Goal: Task Accomplishment & Management: Manage account settings

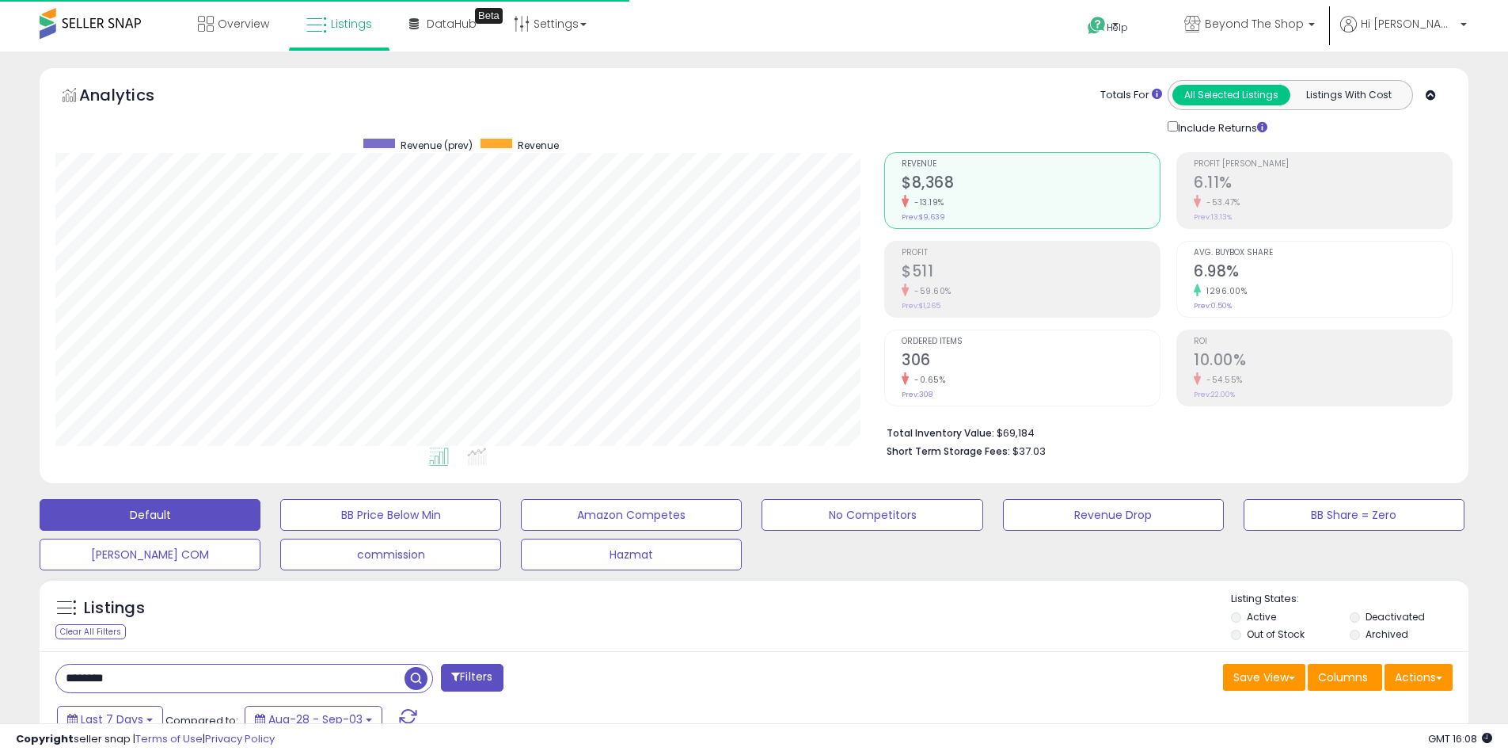
select select "**"
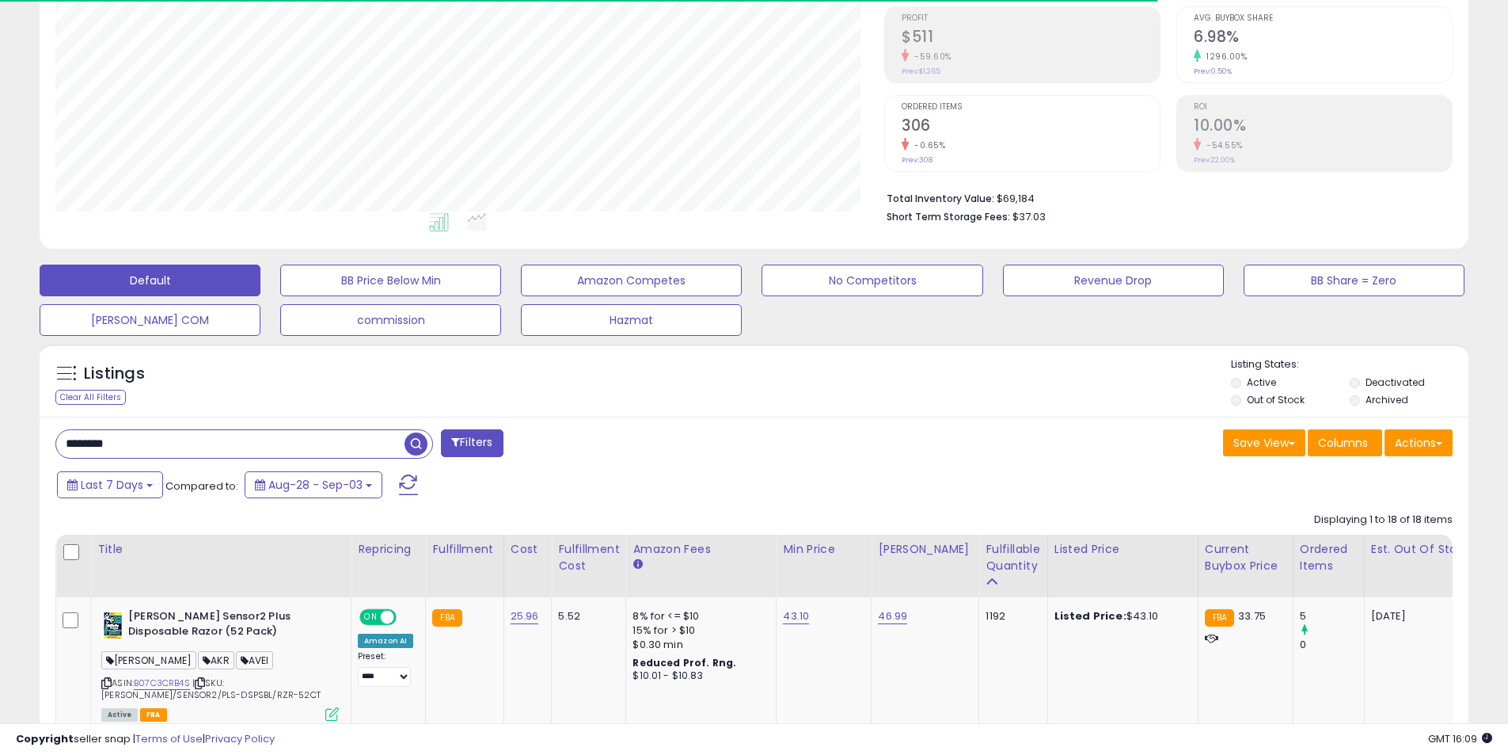
scroll to position [238, 0]
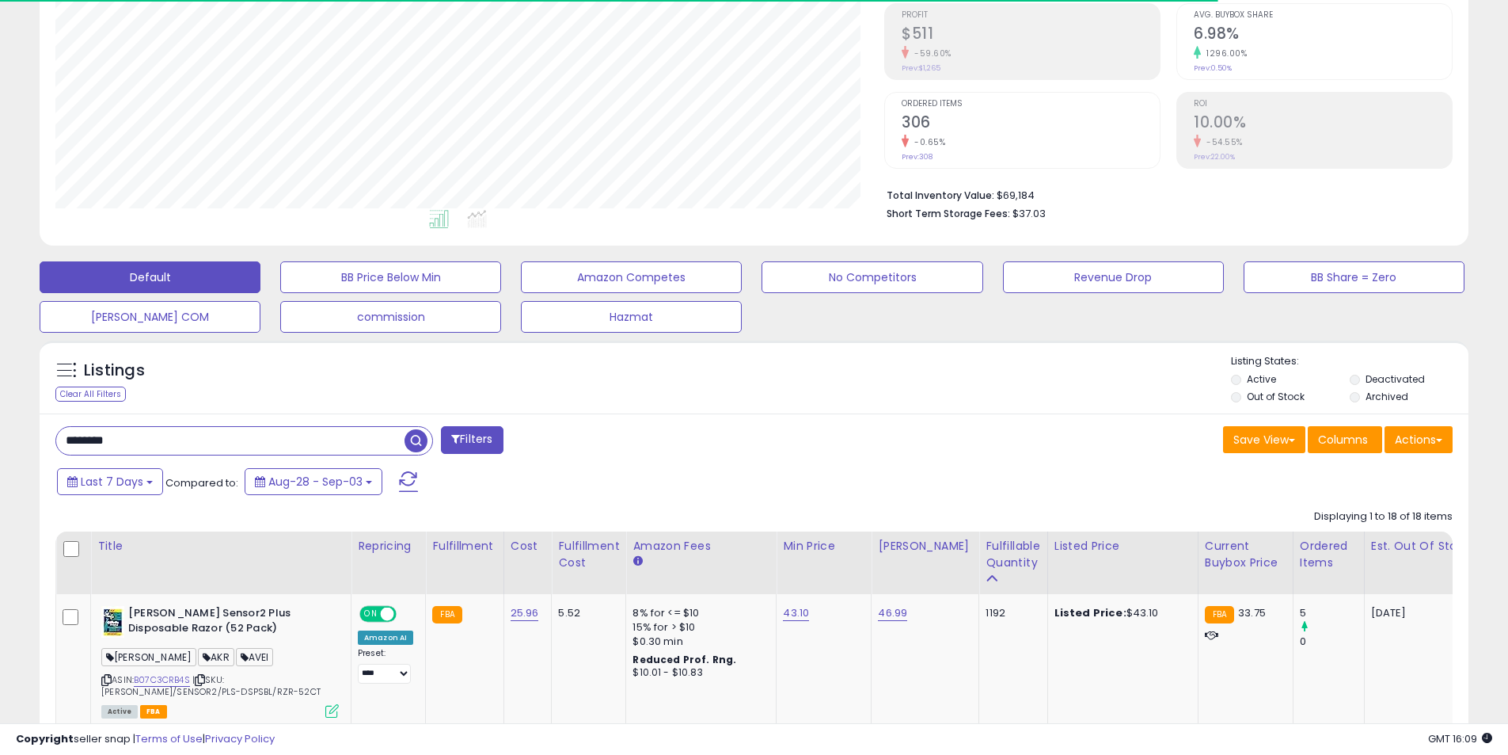
click at [305, 431] on input "********" at bounding box center [230, 441] width 348 height 28
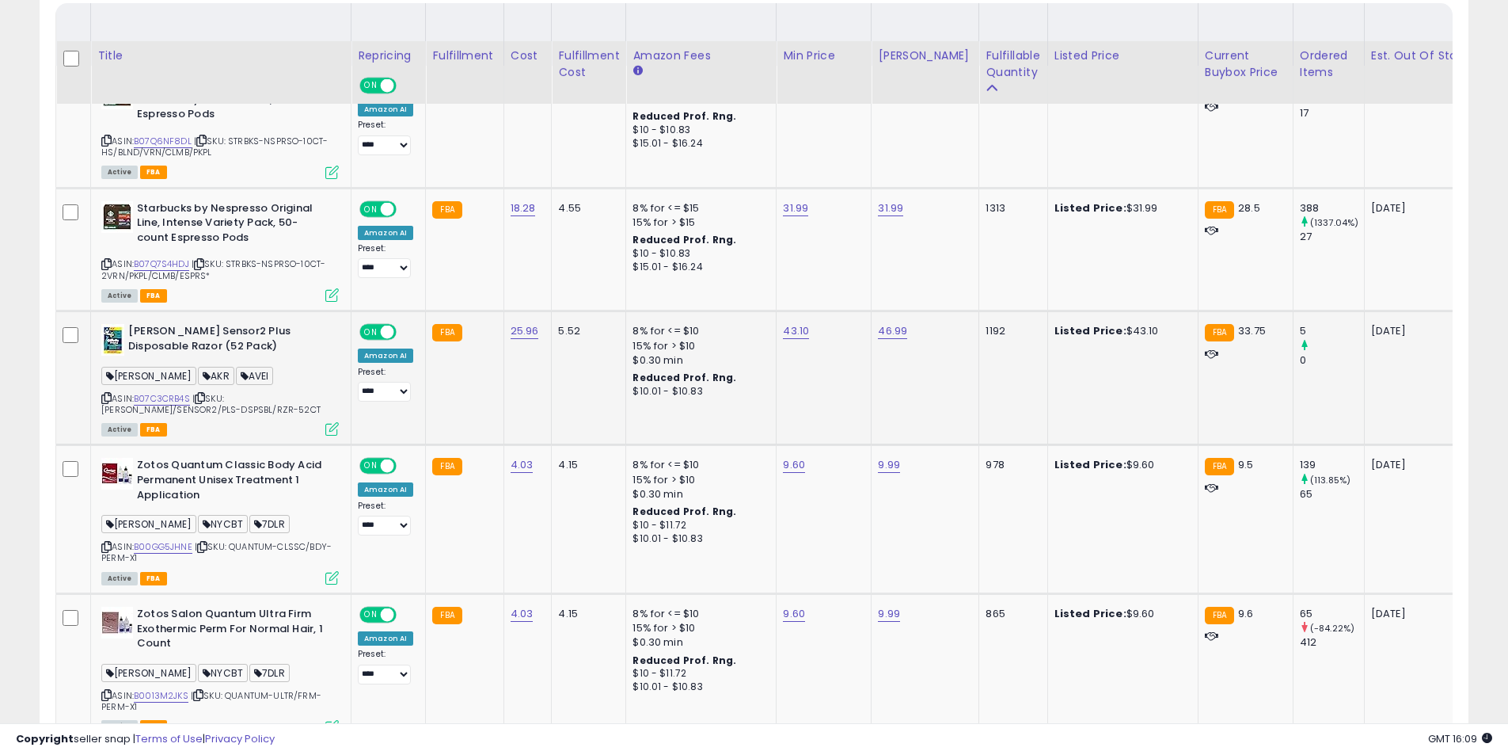
scroll to position [845, 0]
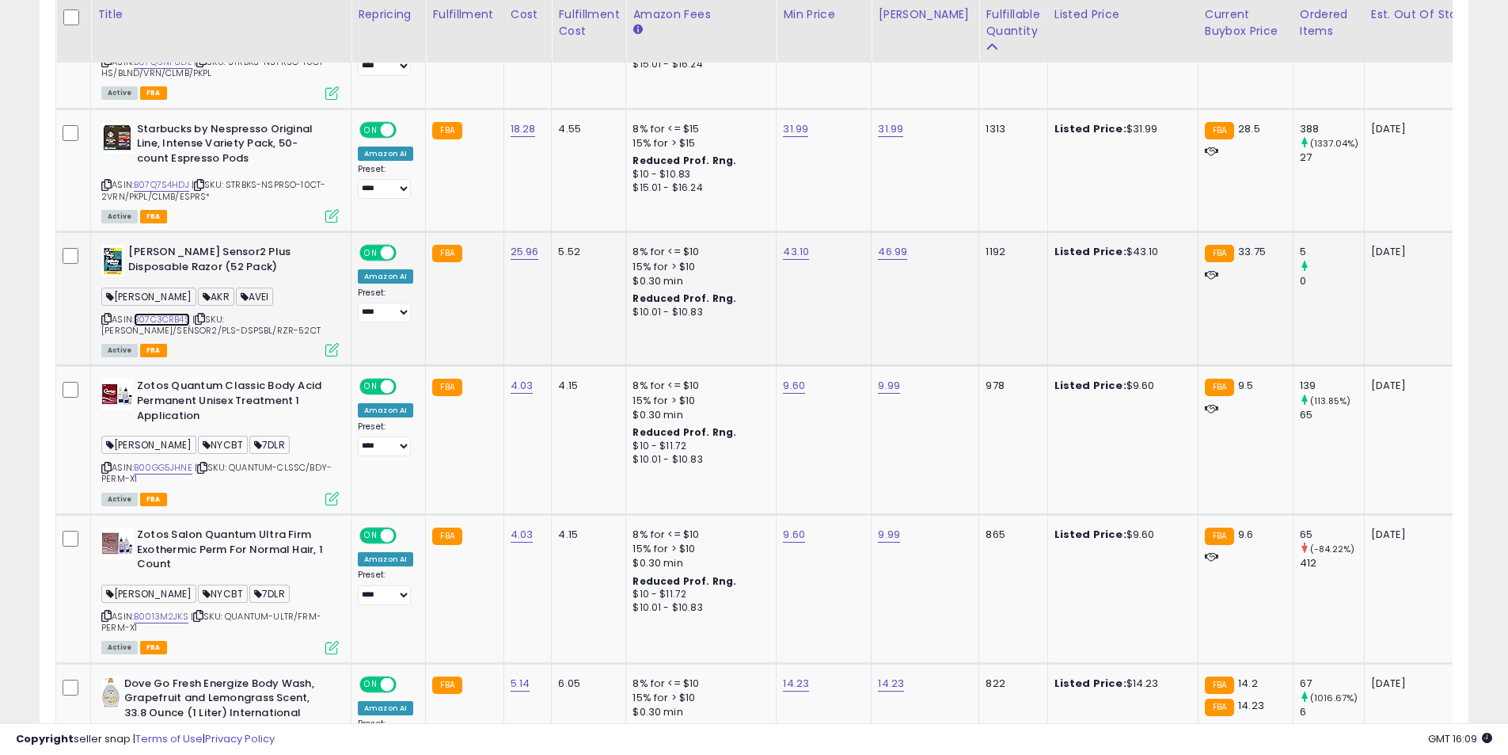
click at [177, 318] on link "B07C3CRB4S" at bounding box center [162, 319] width 56 height 13
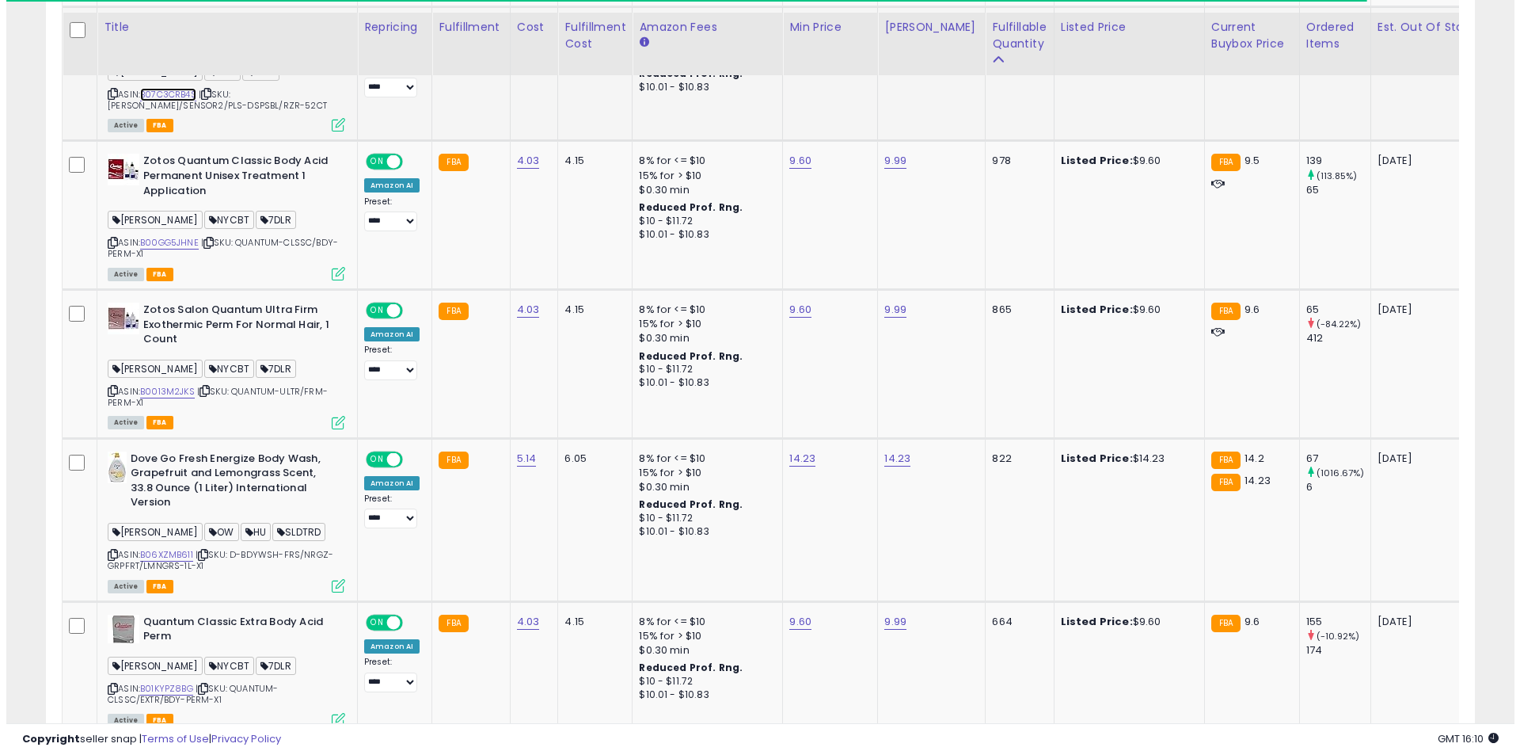
scroll to position [1082, 0]
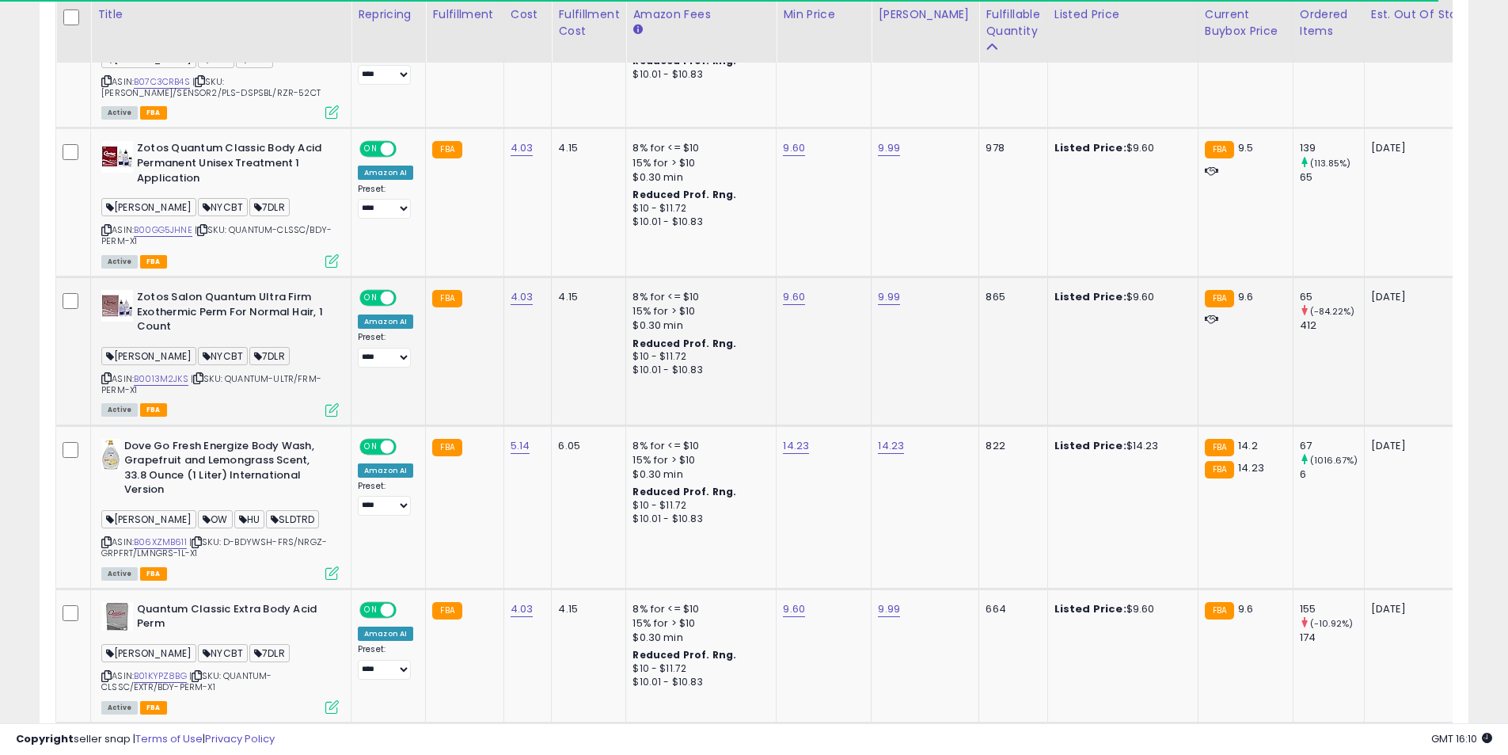
click at [331, 406] on icon at bounding box center [331, 409] width 13 height 13
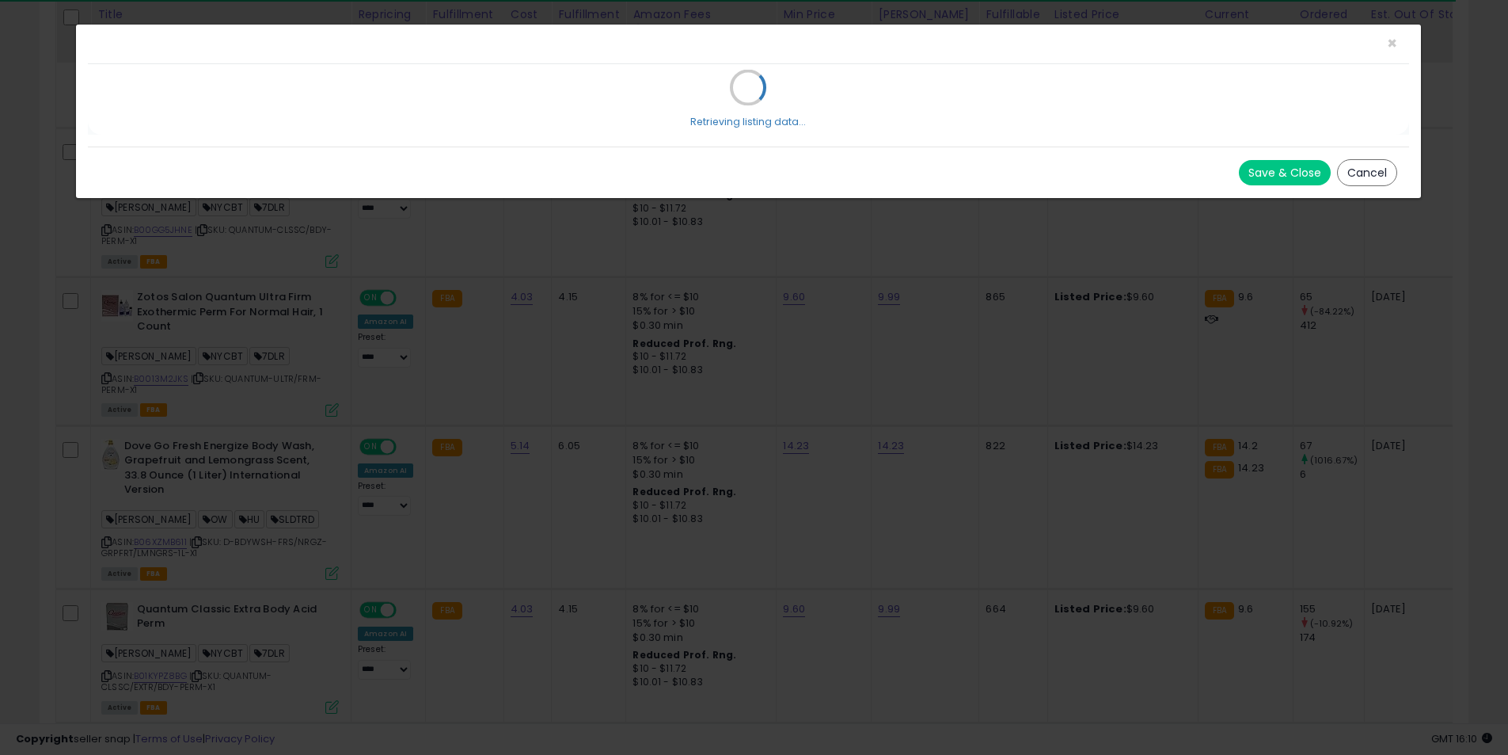
scroll to position [325, 836]
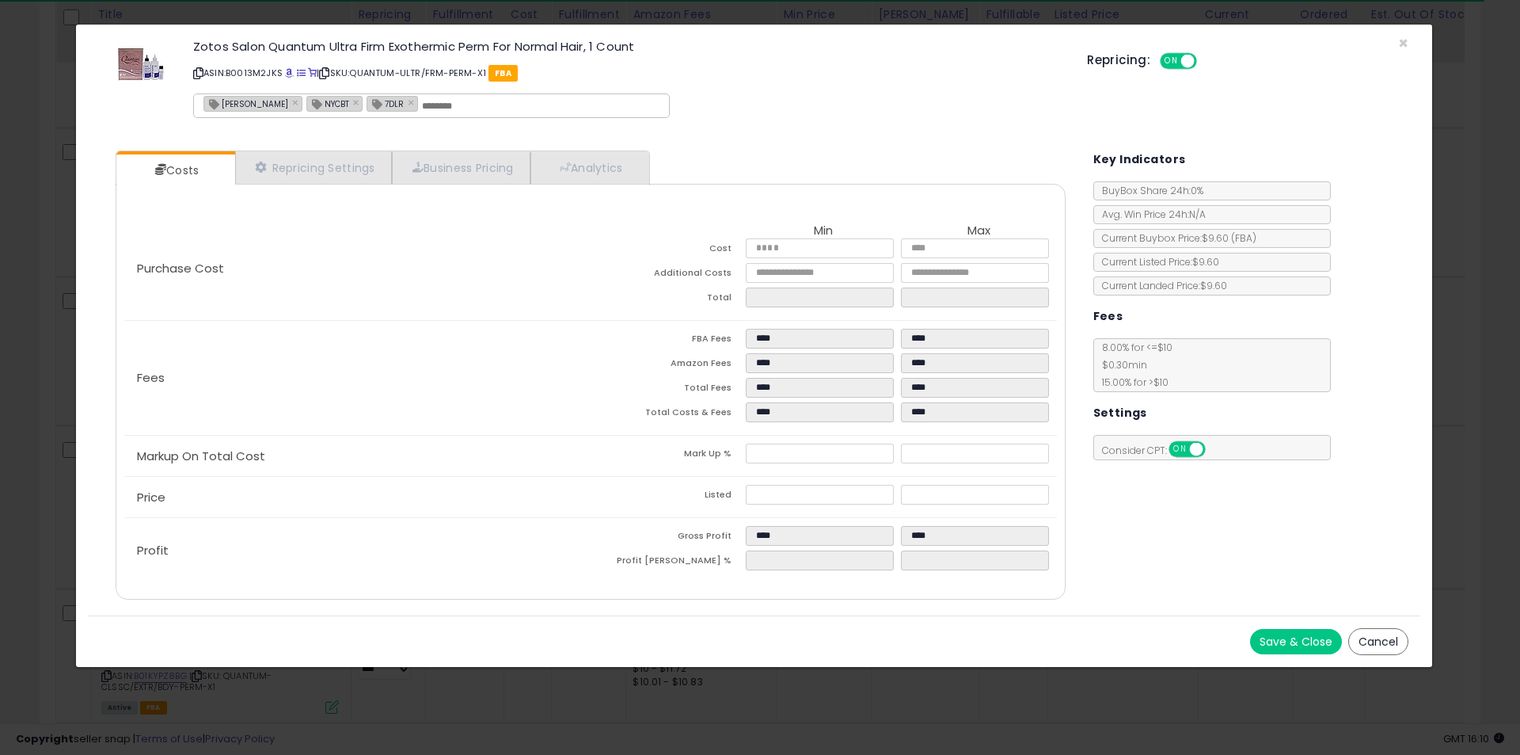
click at [0, 333] on div "× Close Zotos Salon Quantum Ultra Firm Exothermic Perm For Normal Hair, 1 Count…" at bounding box center [760, 377] width 1520 height 755
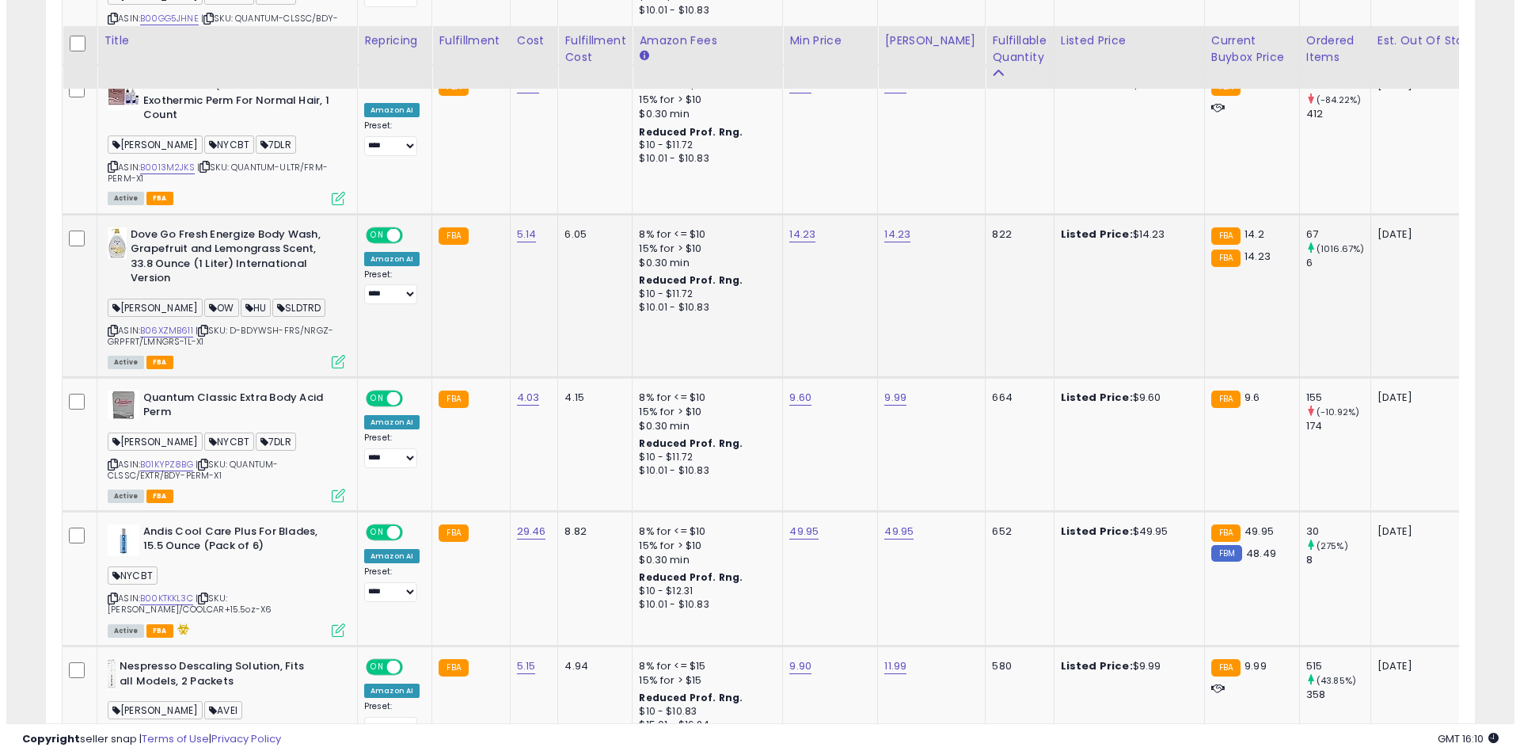
scroll to position [1320, 0]
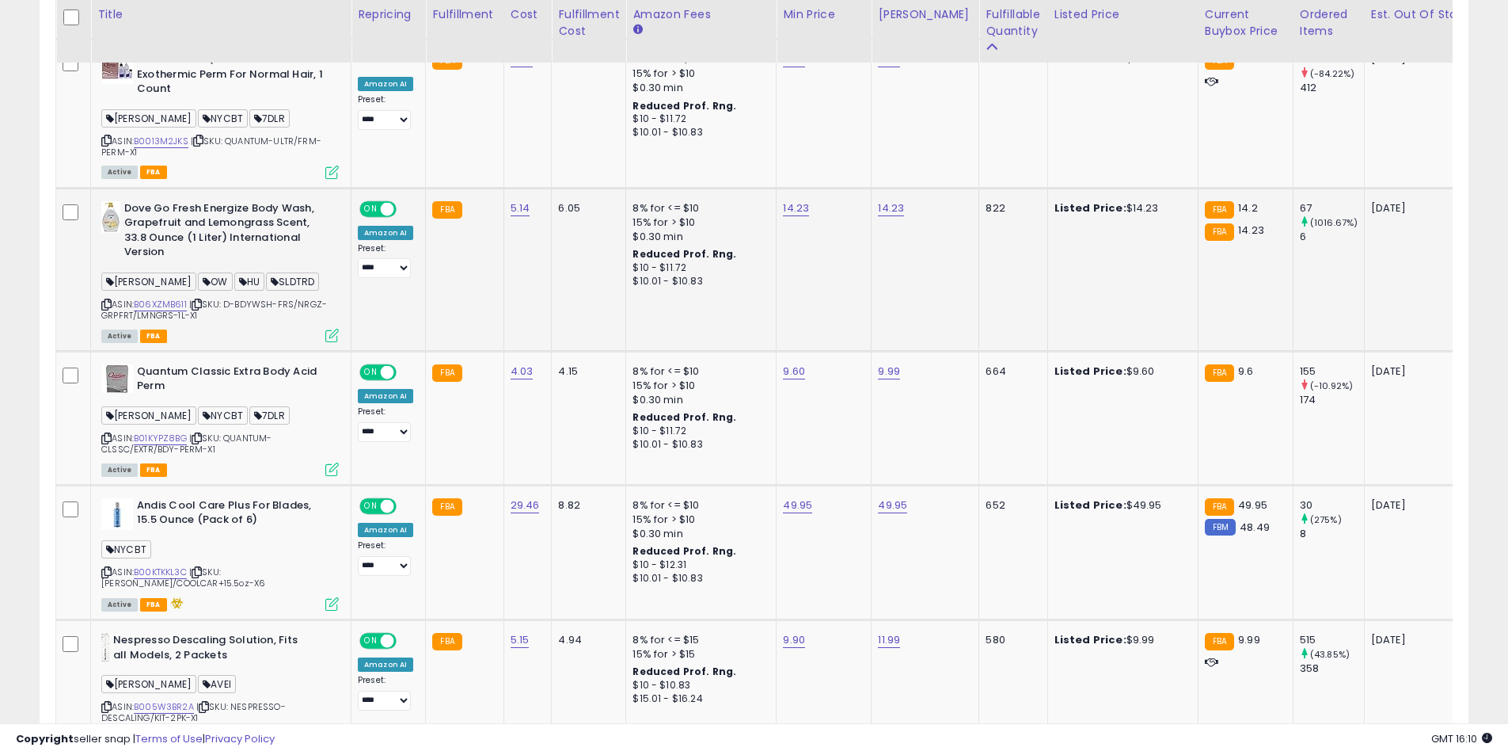
click at [325, 337] on div "Active FBA" at bounding box center [220, 334] width 238 height 11
click at [331, 338] on icon at bounding box center [331, 335] width 13 height 13
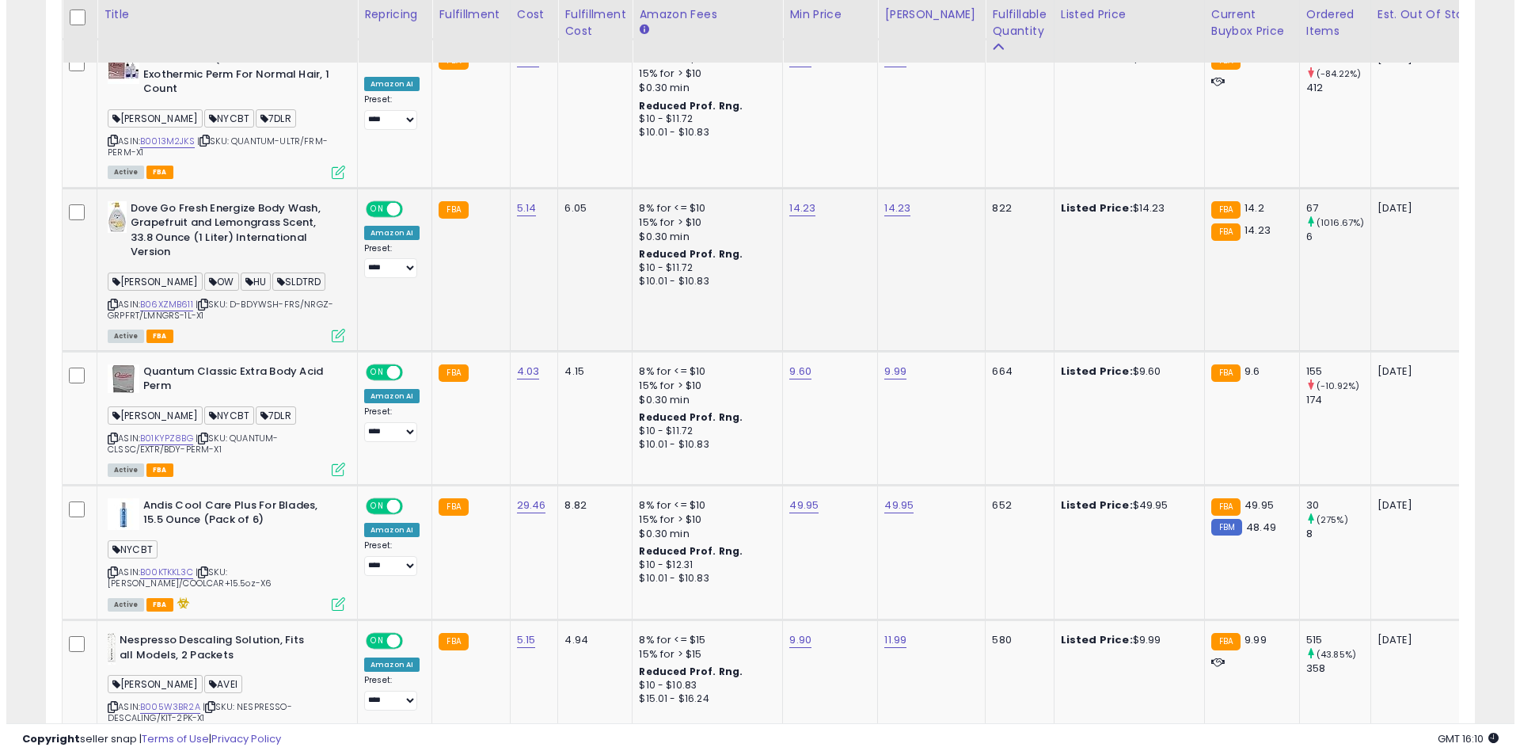
scroll to position [325, 836]
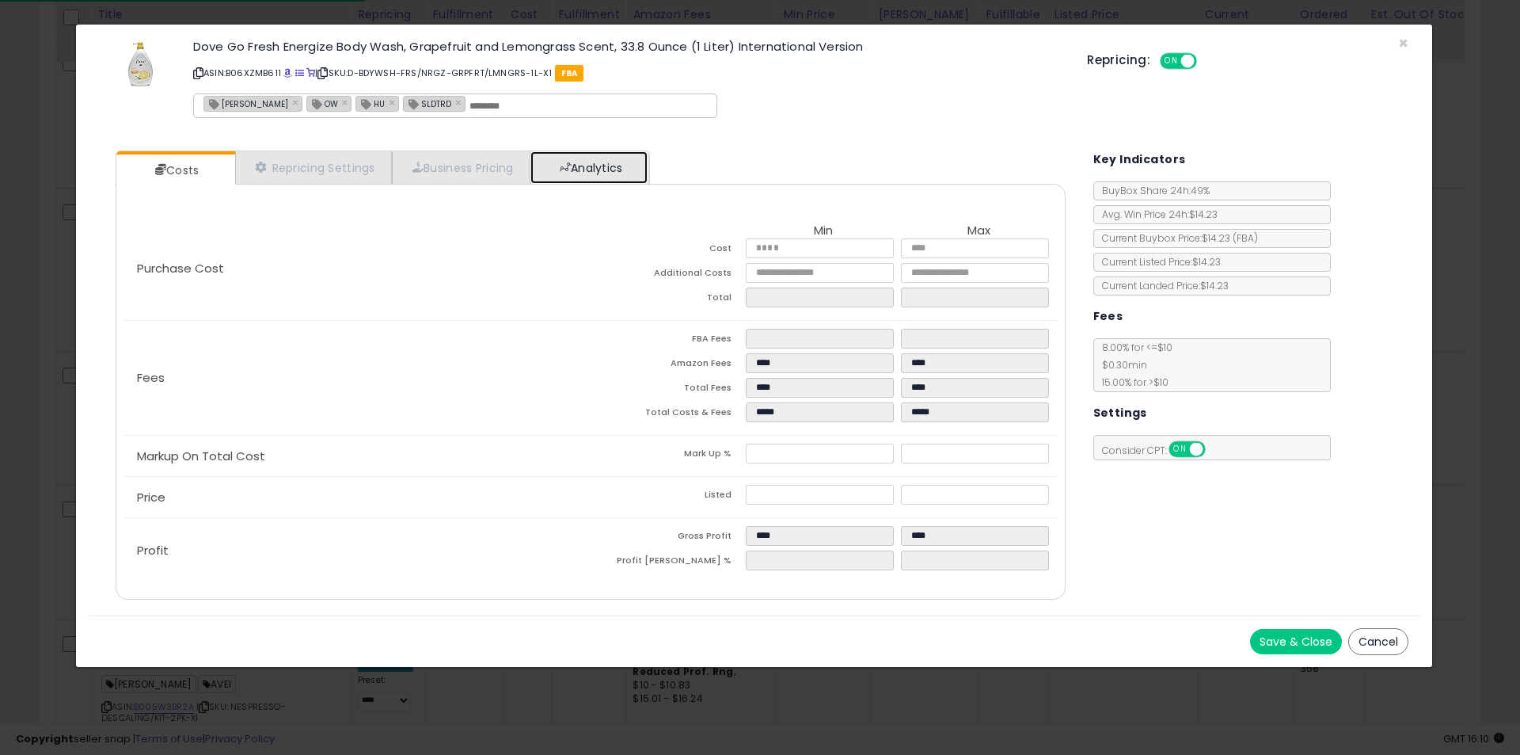
click at [591, 171] on link "Analytics" at bounding box center [588, 167] width 117 height 32
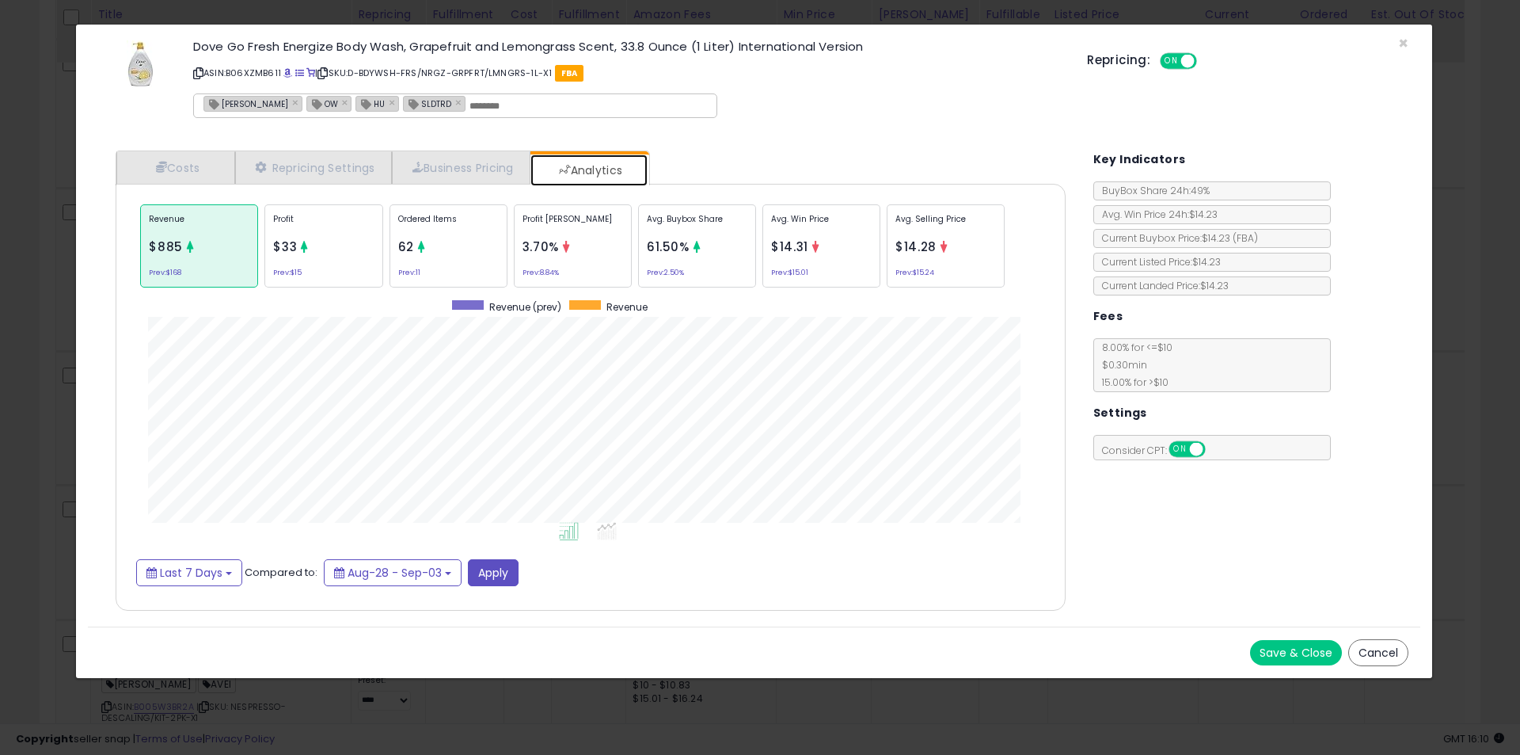
scroll to position [487, 982]
click at [451, 235] on p "Ordered Items" at bounding box center [448, 225] width 101 height 24
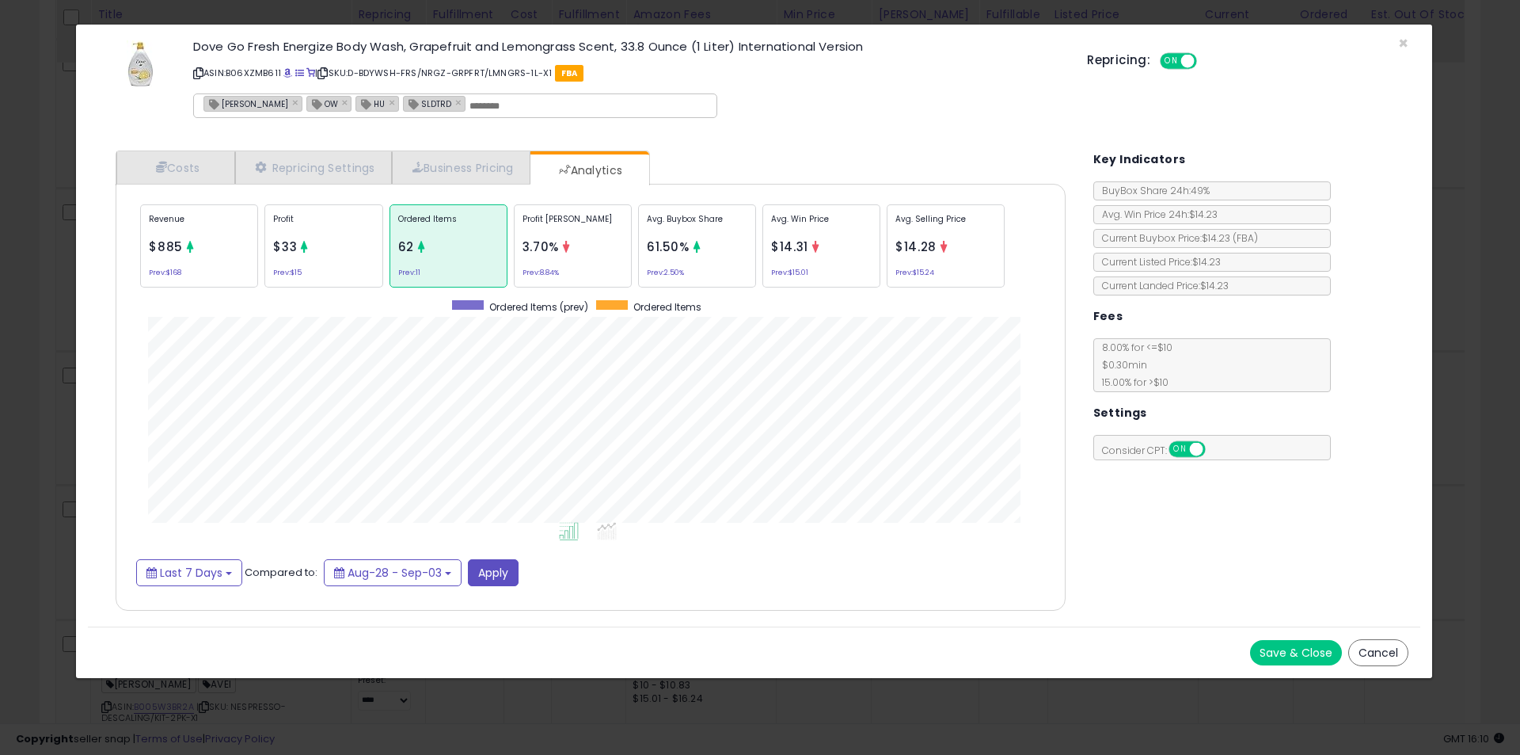
click at [67, 333] on div "× Close Dove Go Fresh Energize Body Wash, Grapefruit and Lemongrass Scent, 33.8…" at bounding box center [760, 377] width 1520 height 755
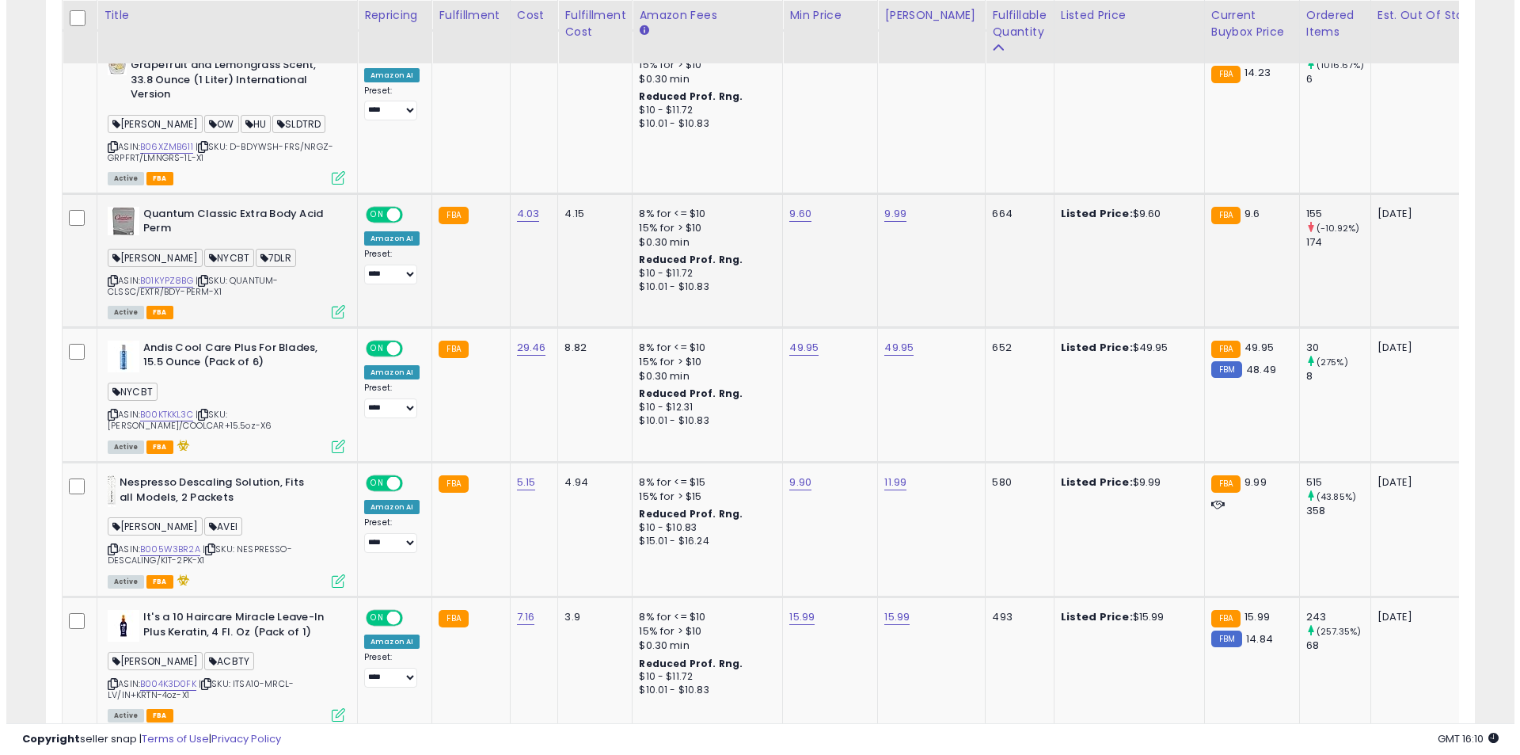
scroll to position [1478, 0]
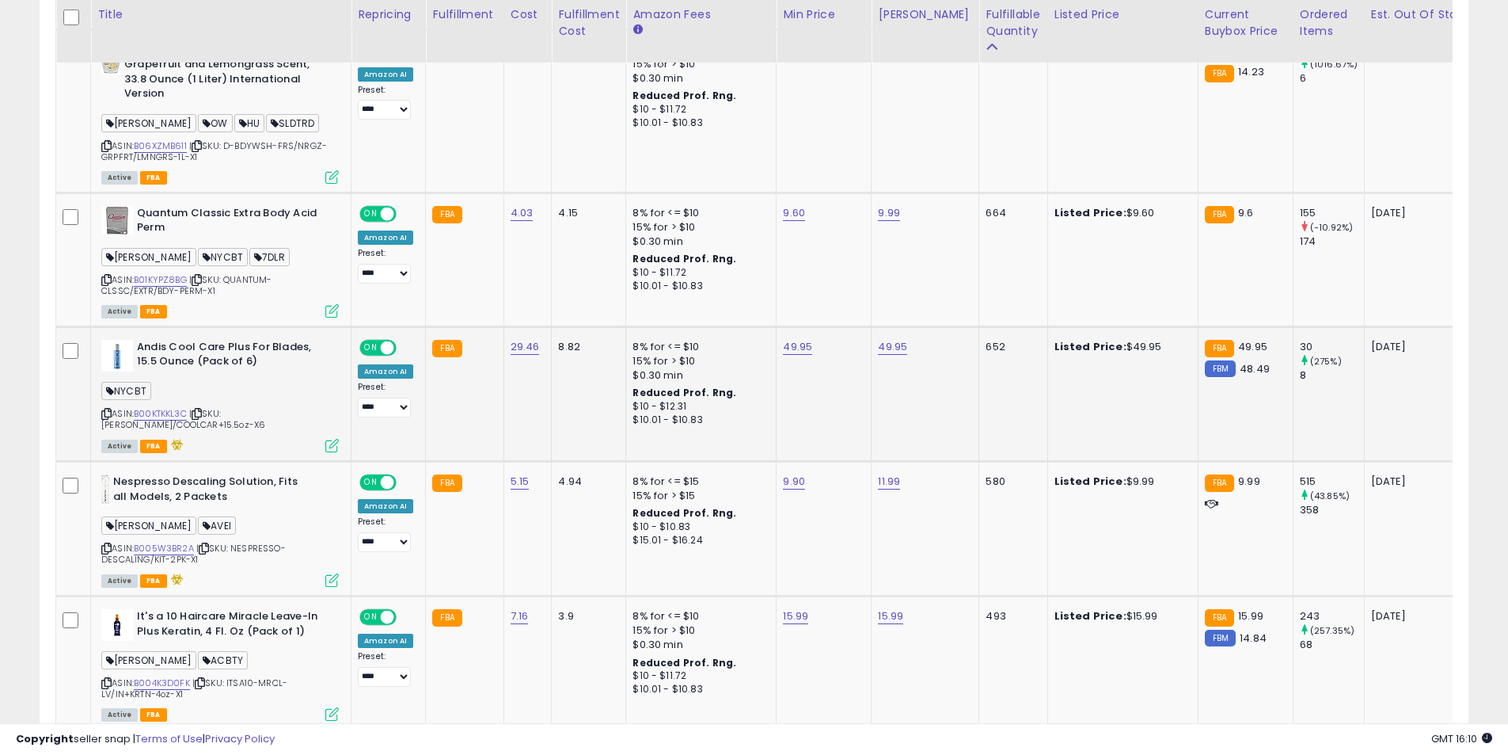
click at [336, 447] on icon at bounding box center [331, 445] width 13 height 13
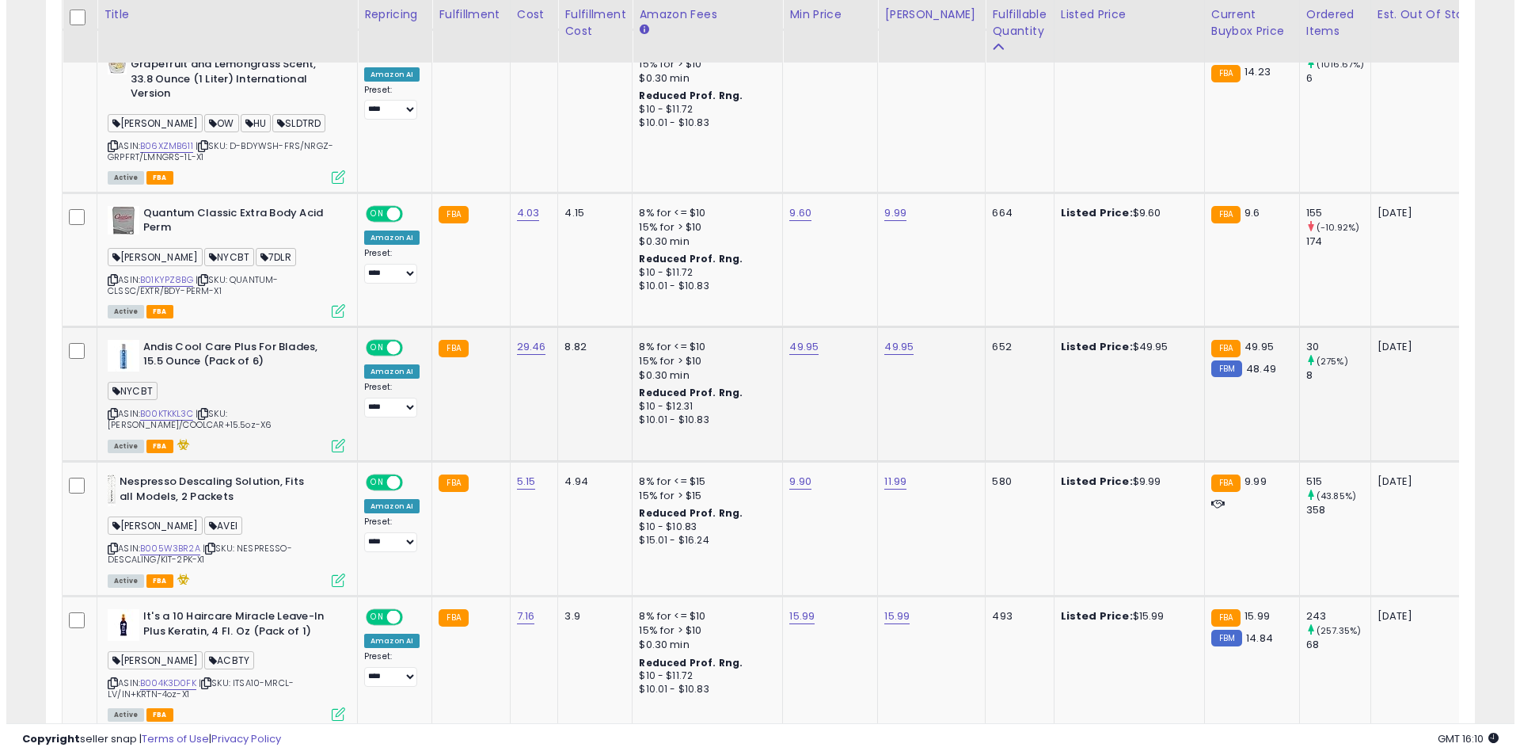
scroll to position [325, 836]
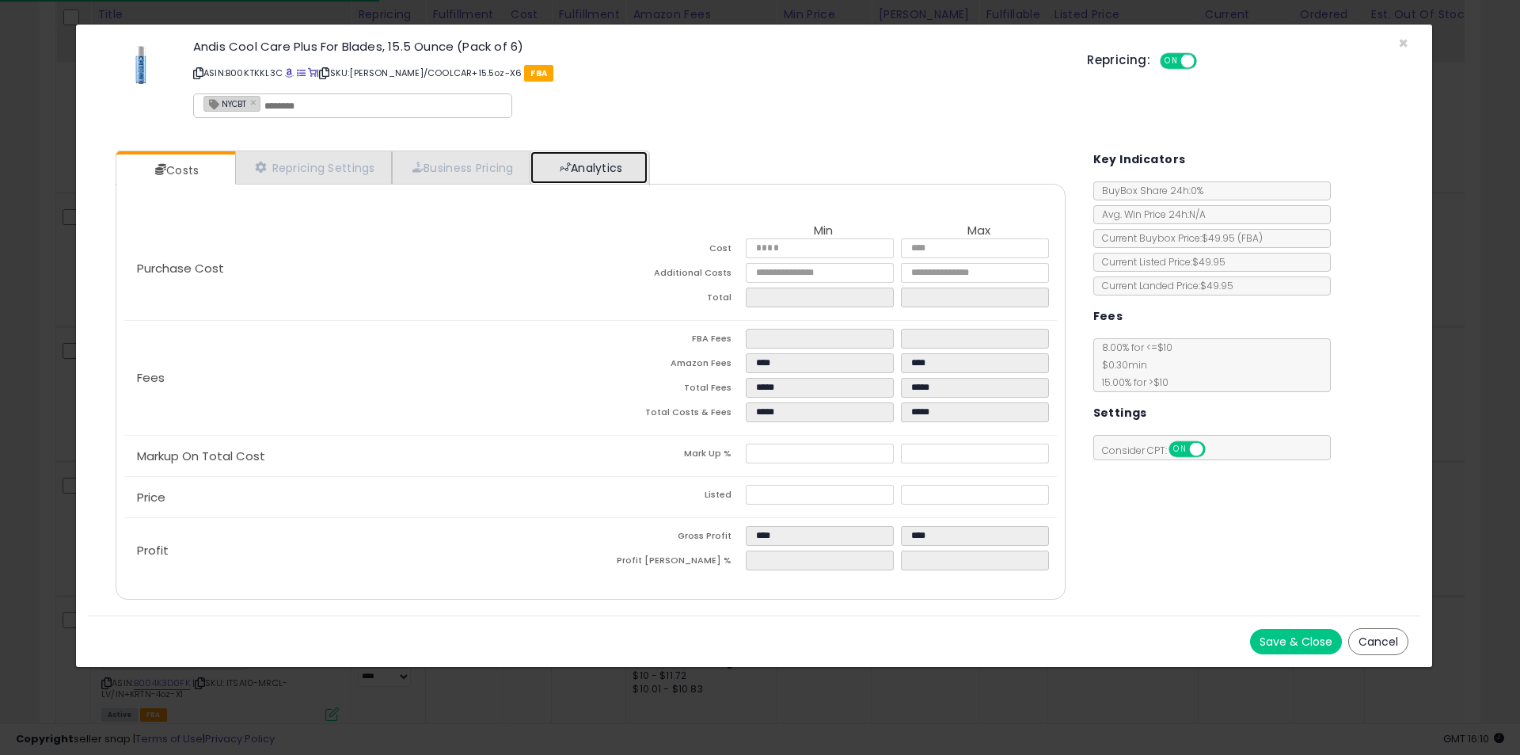
click at [588, 180] on link "Analytics" at bounding box center [588, 167] width 117 height 32
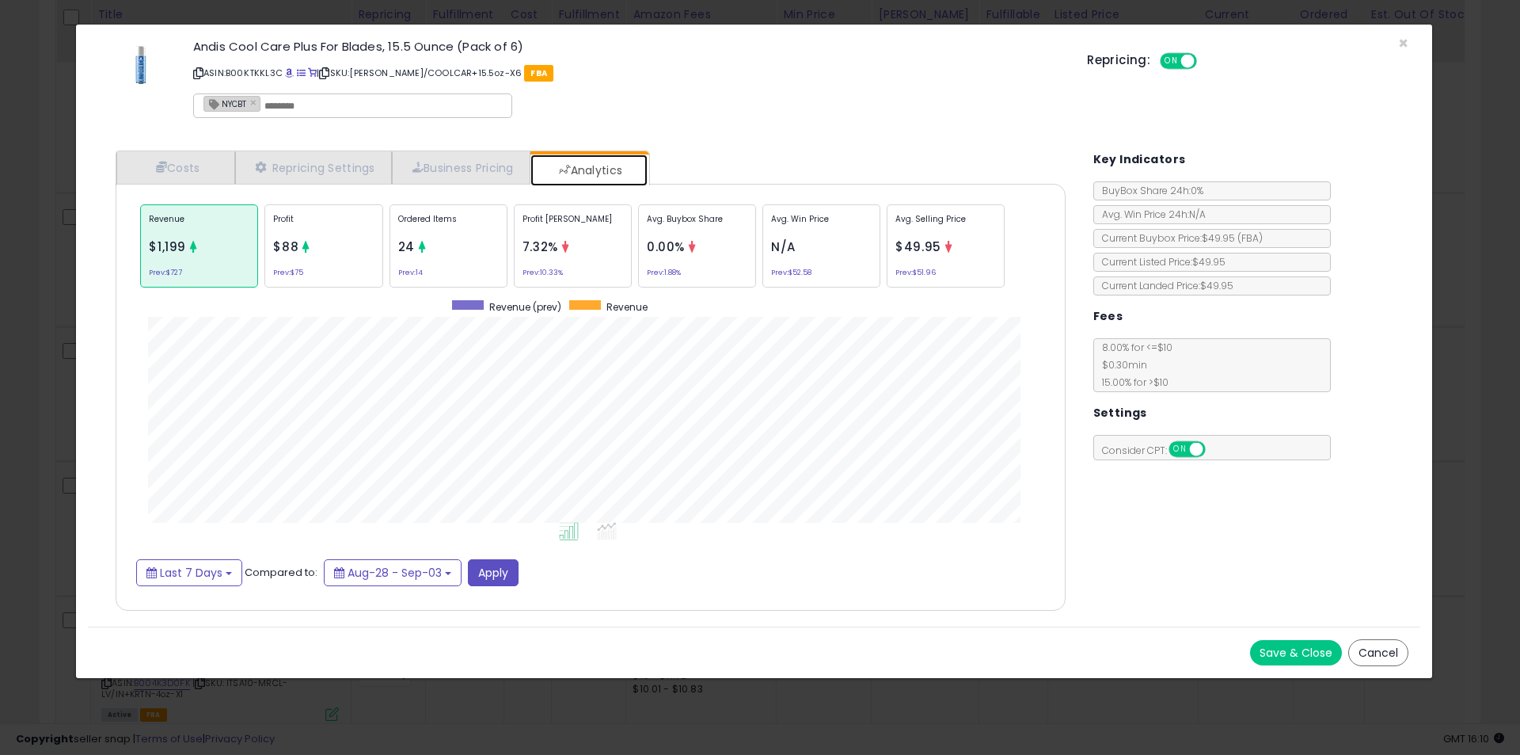
scroll to position [487, 982]
click at [469, 230] on p "Ordered Items" at bounding box center [448, 225] width 101 height 24
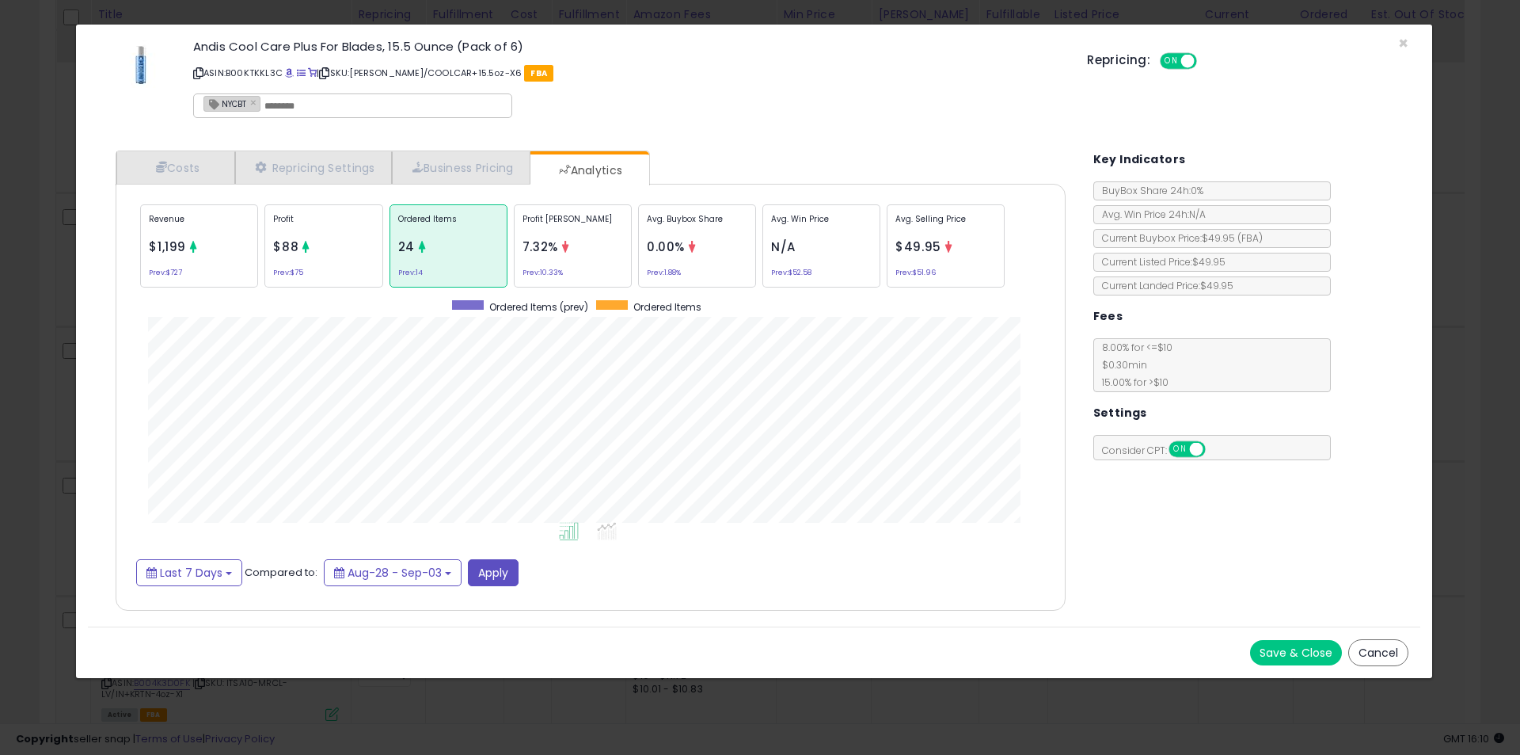
click at [0, 384] on div "× Close Andis Cool Care Plus For Blades, 15.5 Ounce (Pack of 6) ASIN: B00KTKKL3…" at bounding box center [760, 377] width 1520 height 755
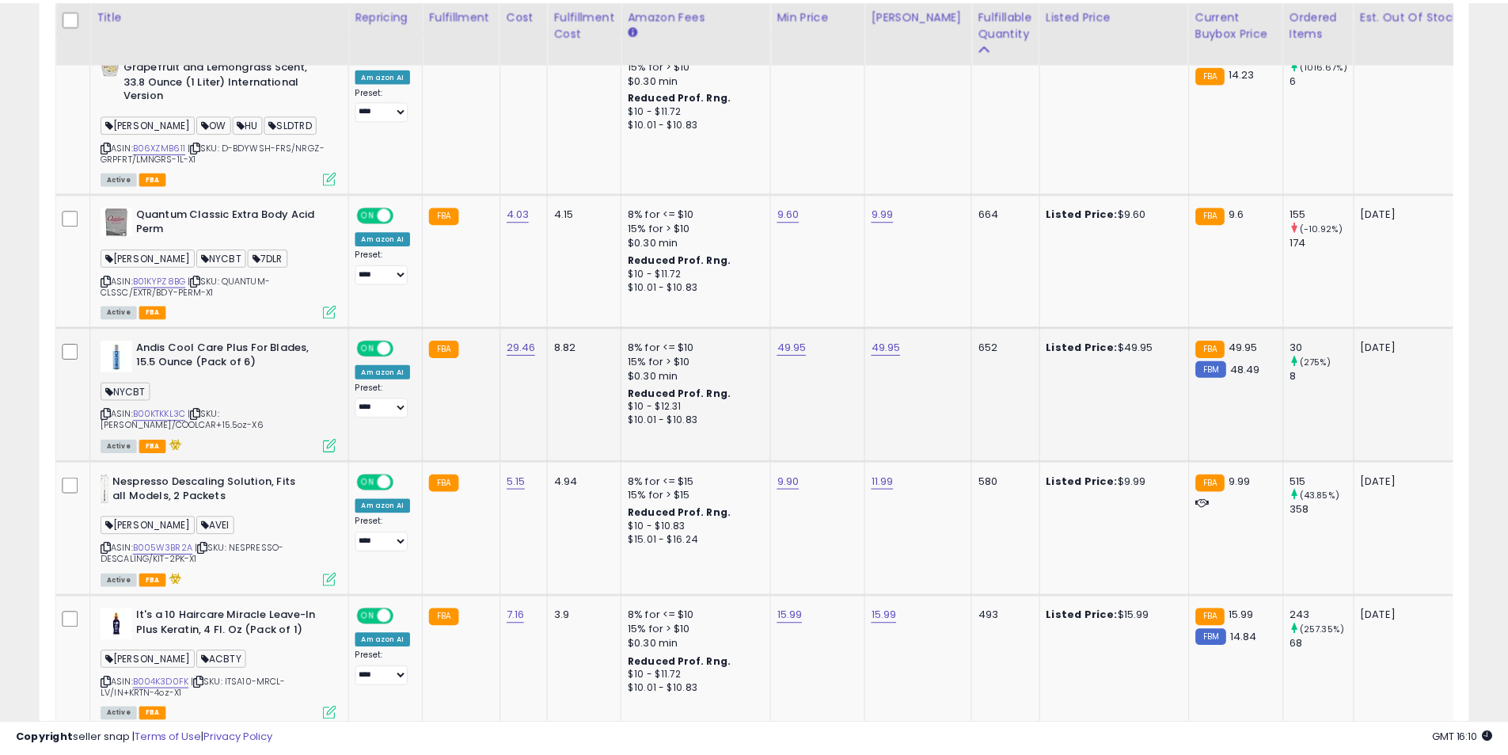
scroll to position [791466, 790961]
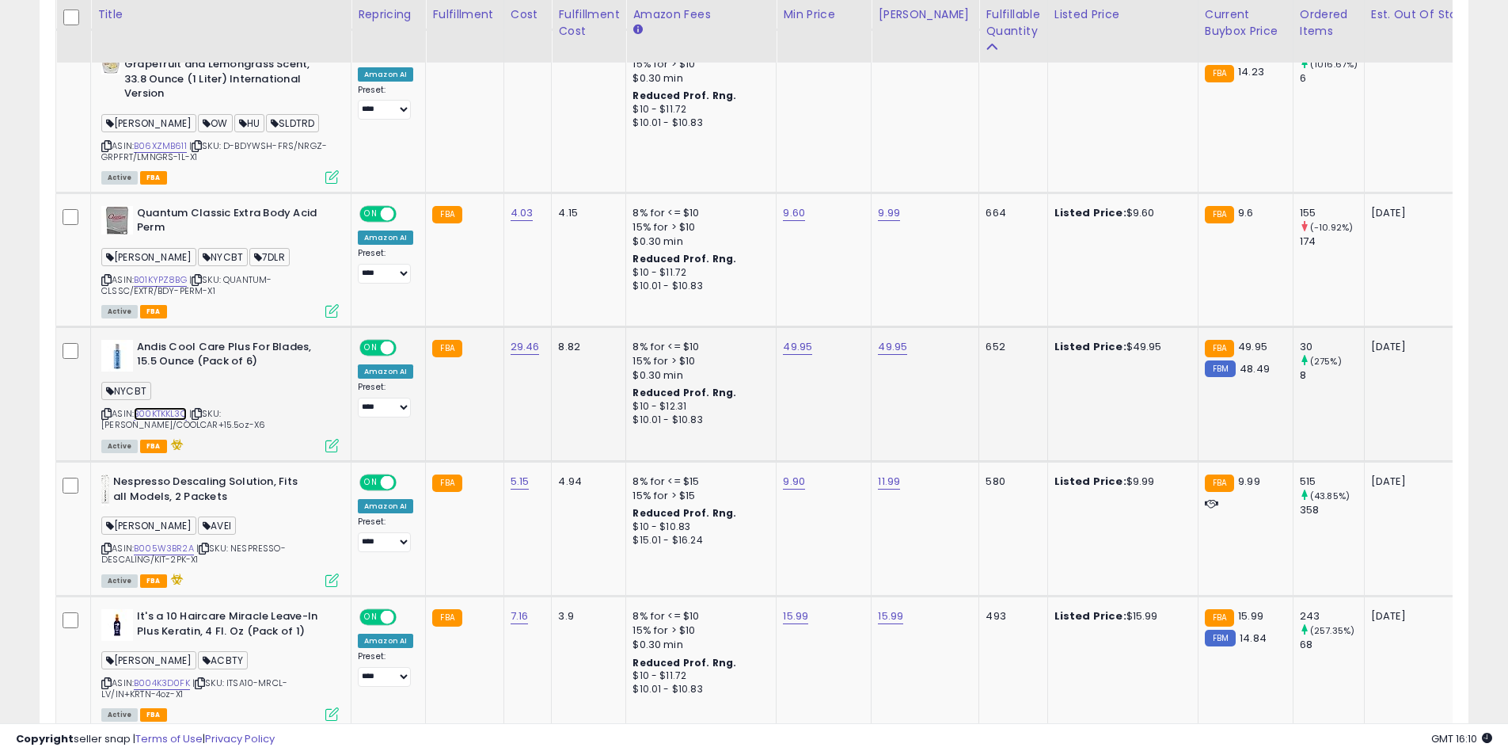
click at [167, 410] on link "B00KTKKL3C" at bounding box center [160, 413] width 53 height 13
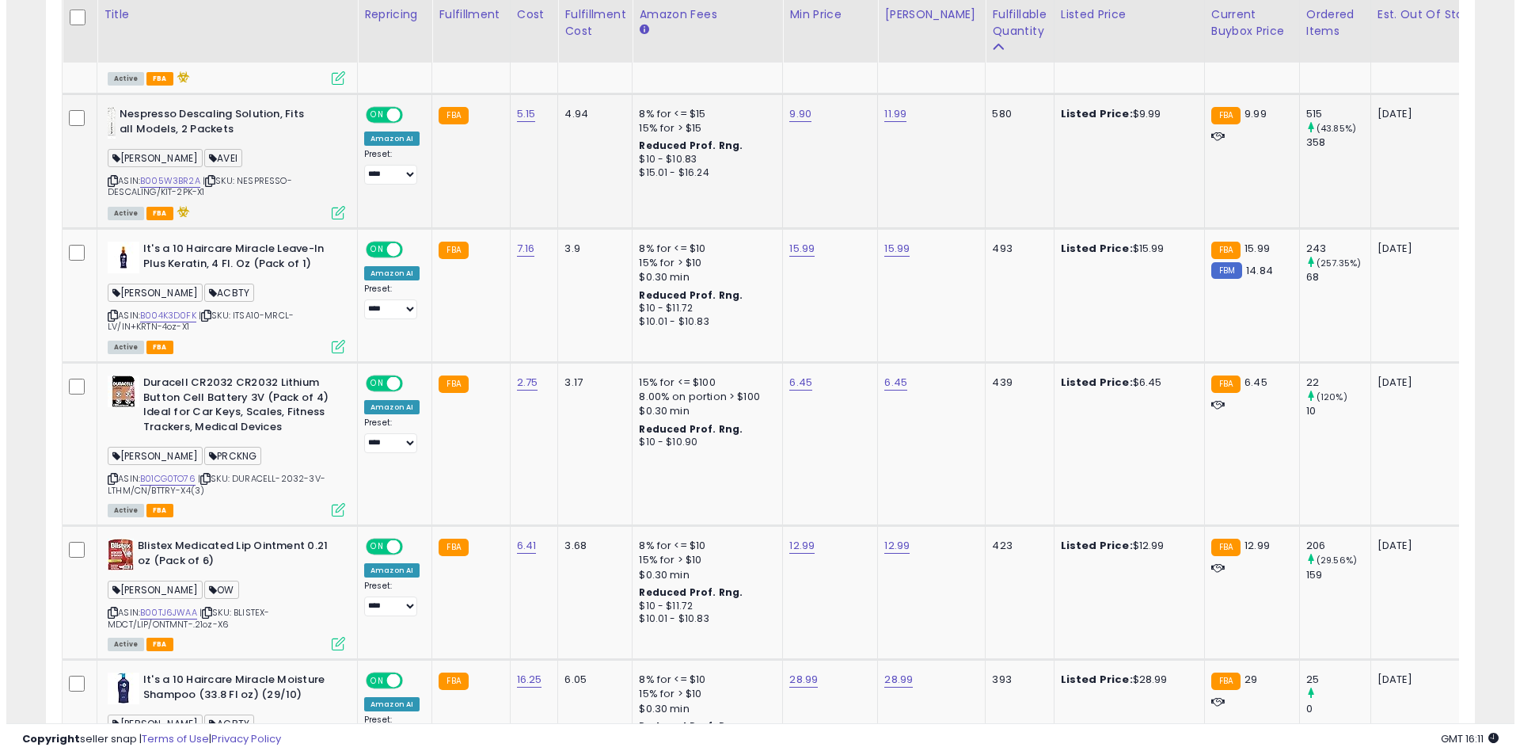
scroll to position [1874, 0]
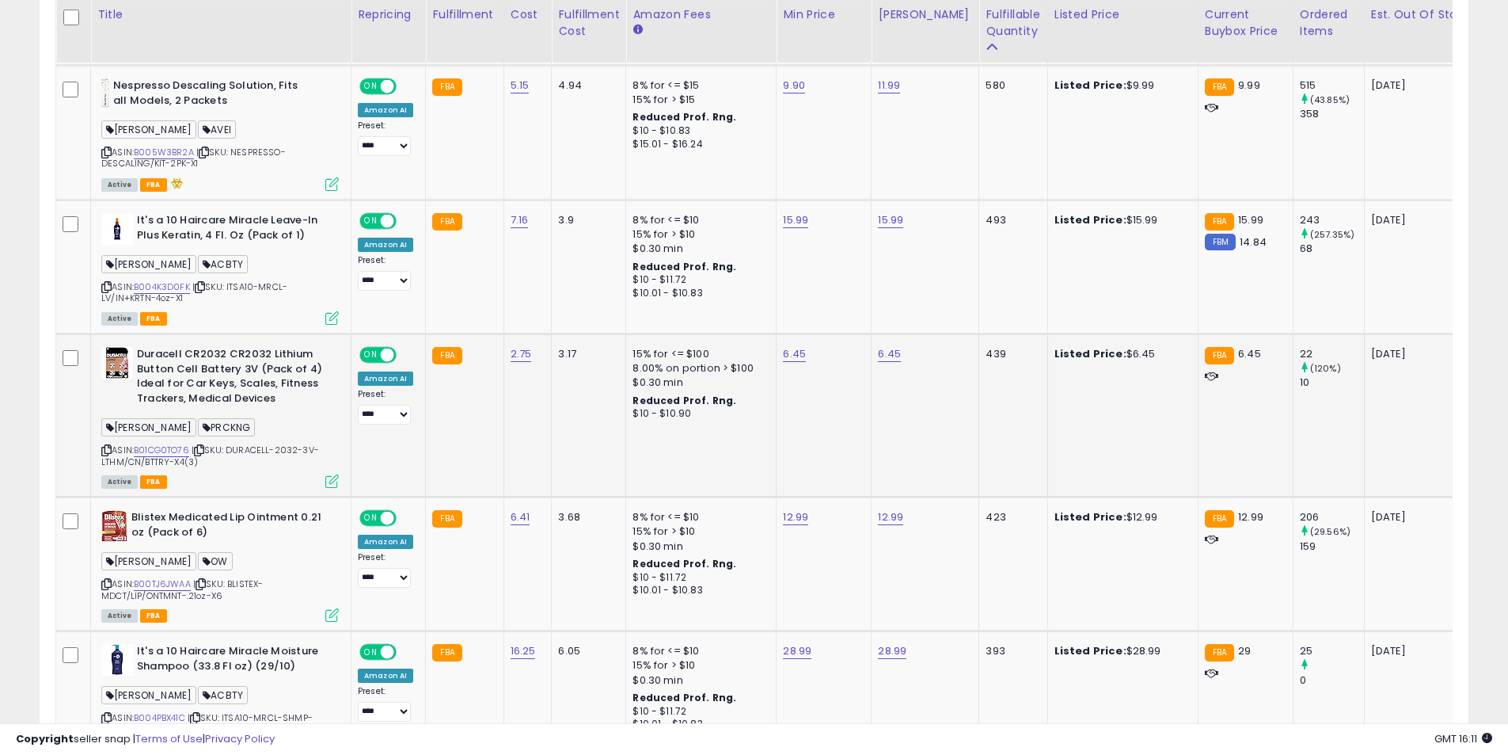
click at [332, 479] on icon at bounding box center [331, 480] width 13 height 13
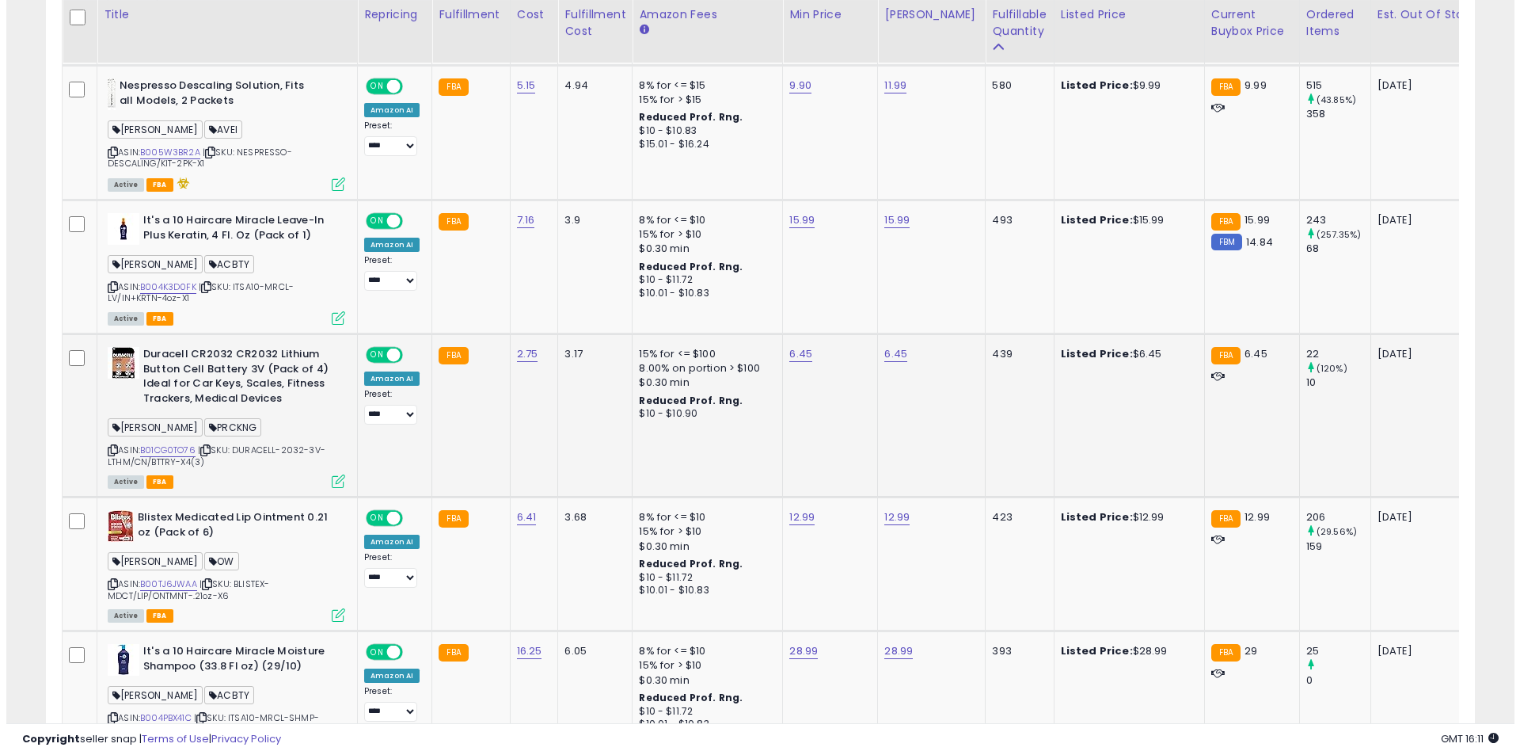
scroll to position [325, 836]
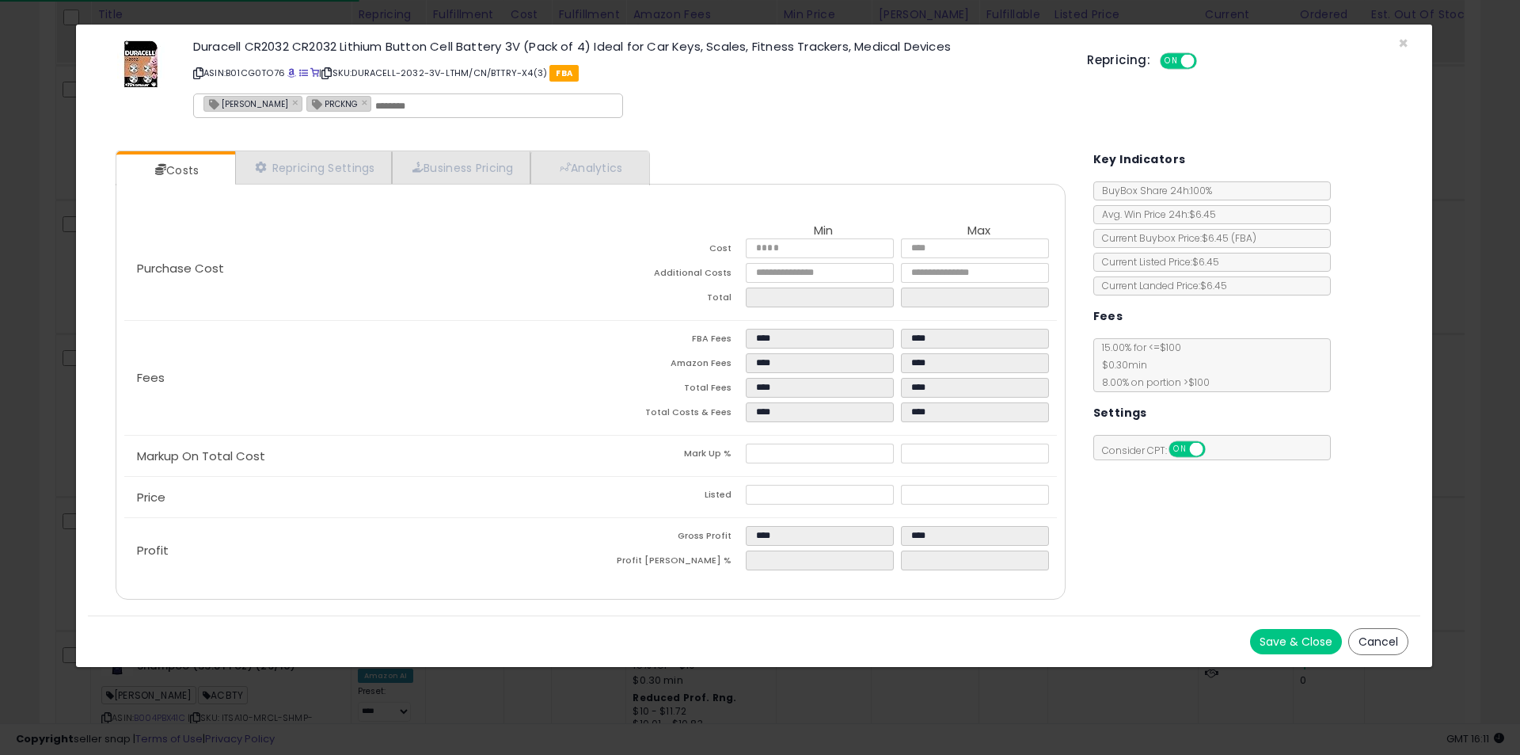
click at [637, 146] on div "Costs Repricing Settings Business Pricing Analytics Min" at bounding box center [590, 377] width 981 height 477
click at [631, 159] on link "Analytics" at bounding box center [588, 167] width 117 height 32
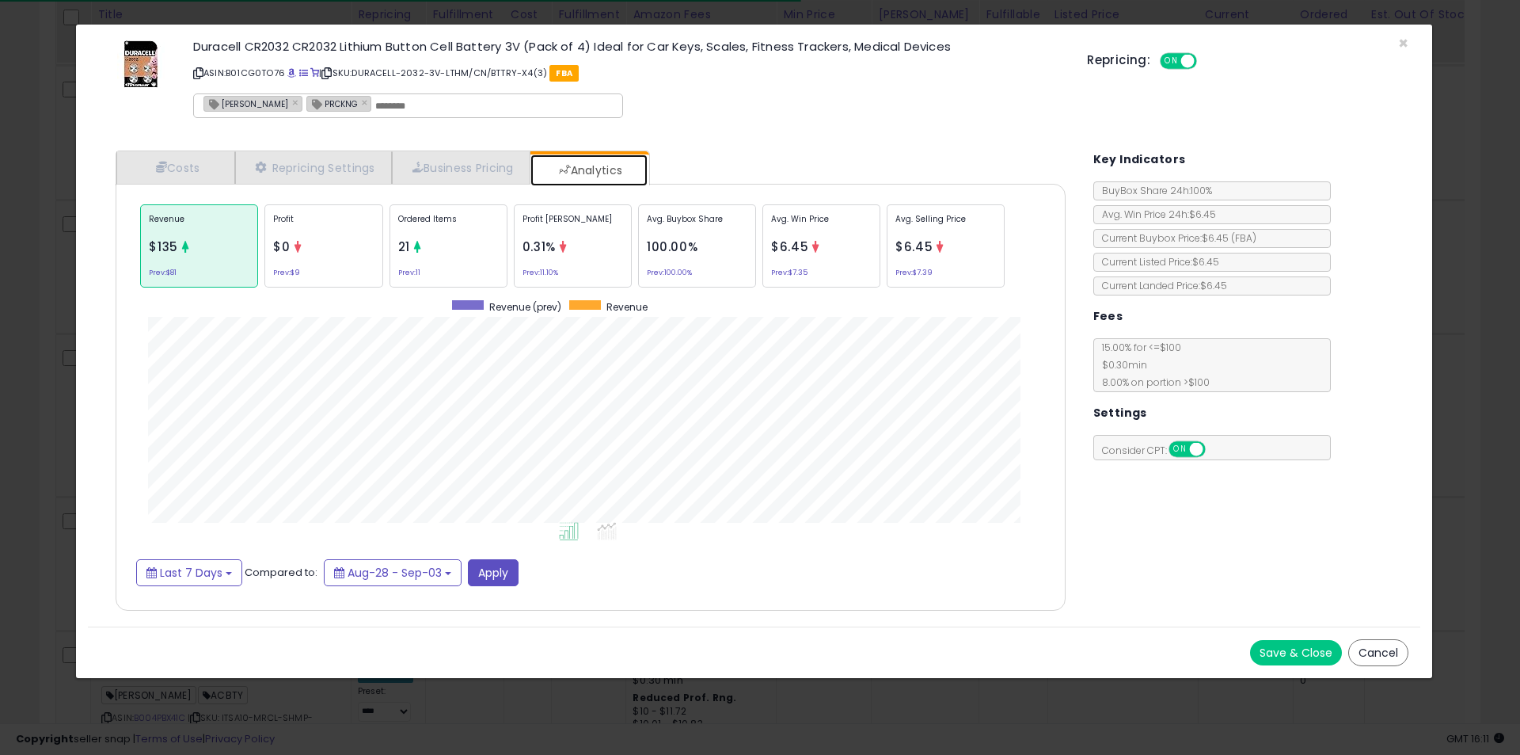
scroll to position [487, 982]
click at [678, 264] on div "Avg. Buybox Share 100.00% Prev: 100.00%" at bounding box center [697, 245] width 118 height 83
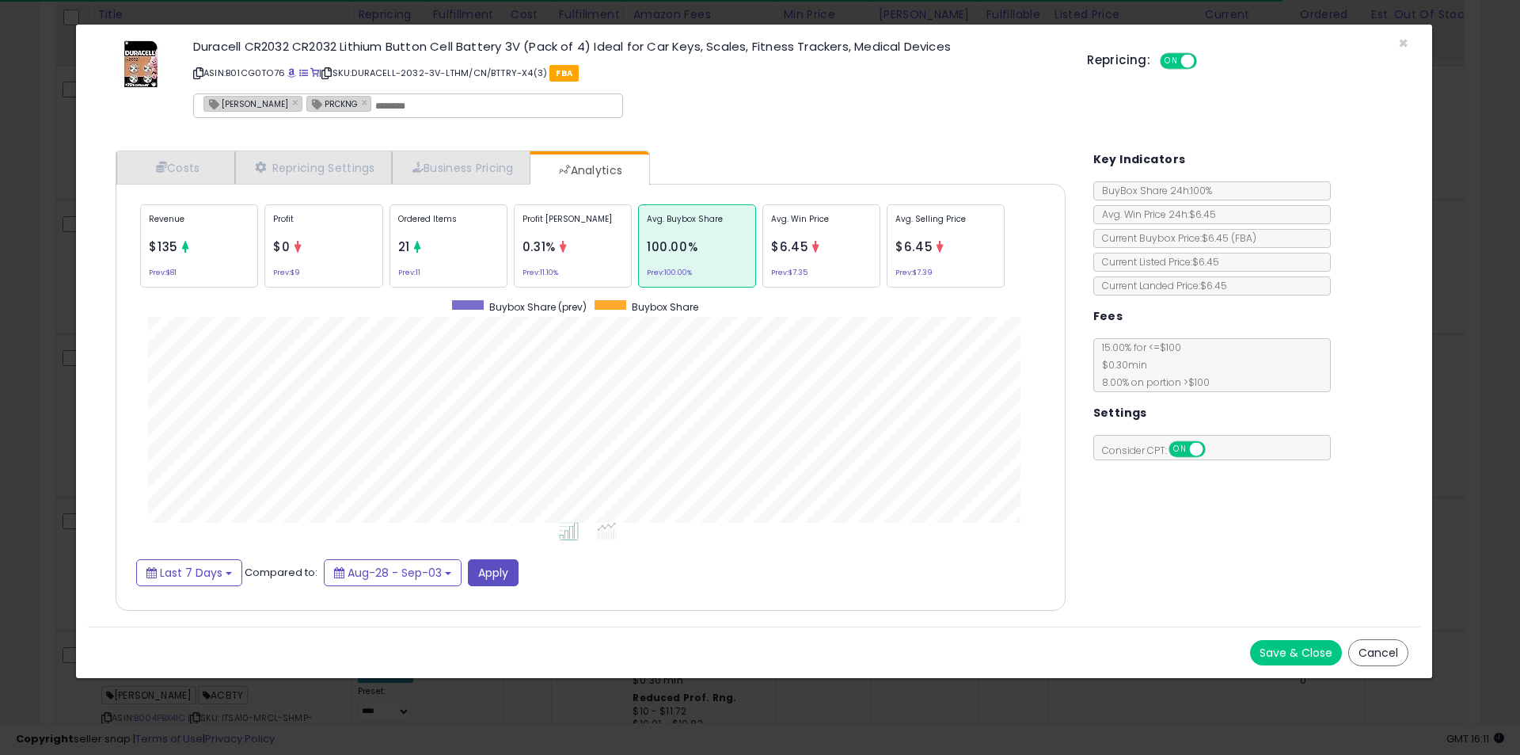
click at [2, 360] on div "× Close Duracell CR2032 CR2032 Lithium Button Cell Battery 3V (Pack of 4) Ideal…" at bounding box center [760, 377] width 1520 height 755
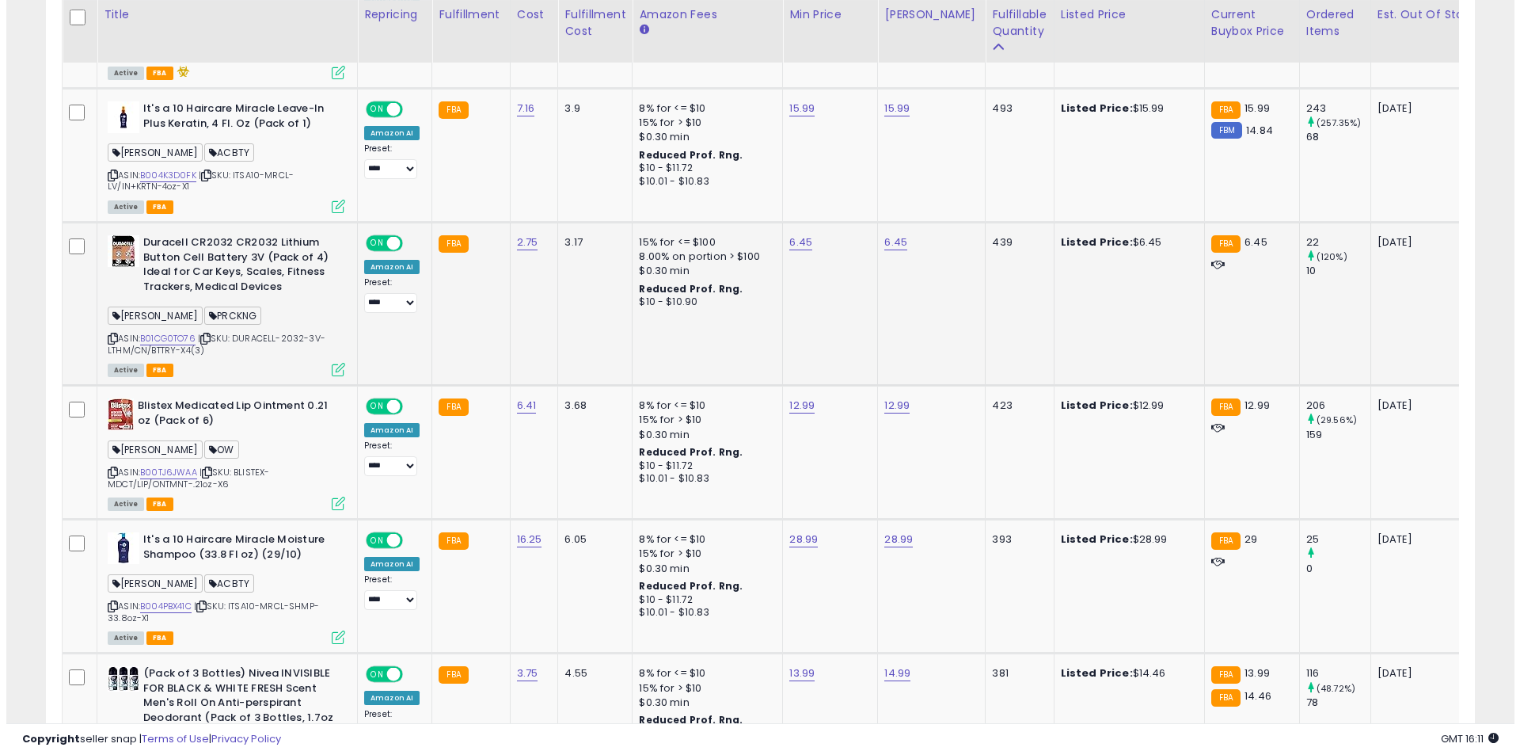
scroll to position [2033, 0]
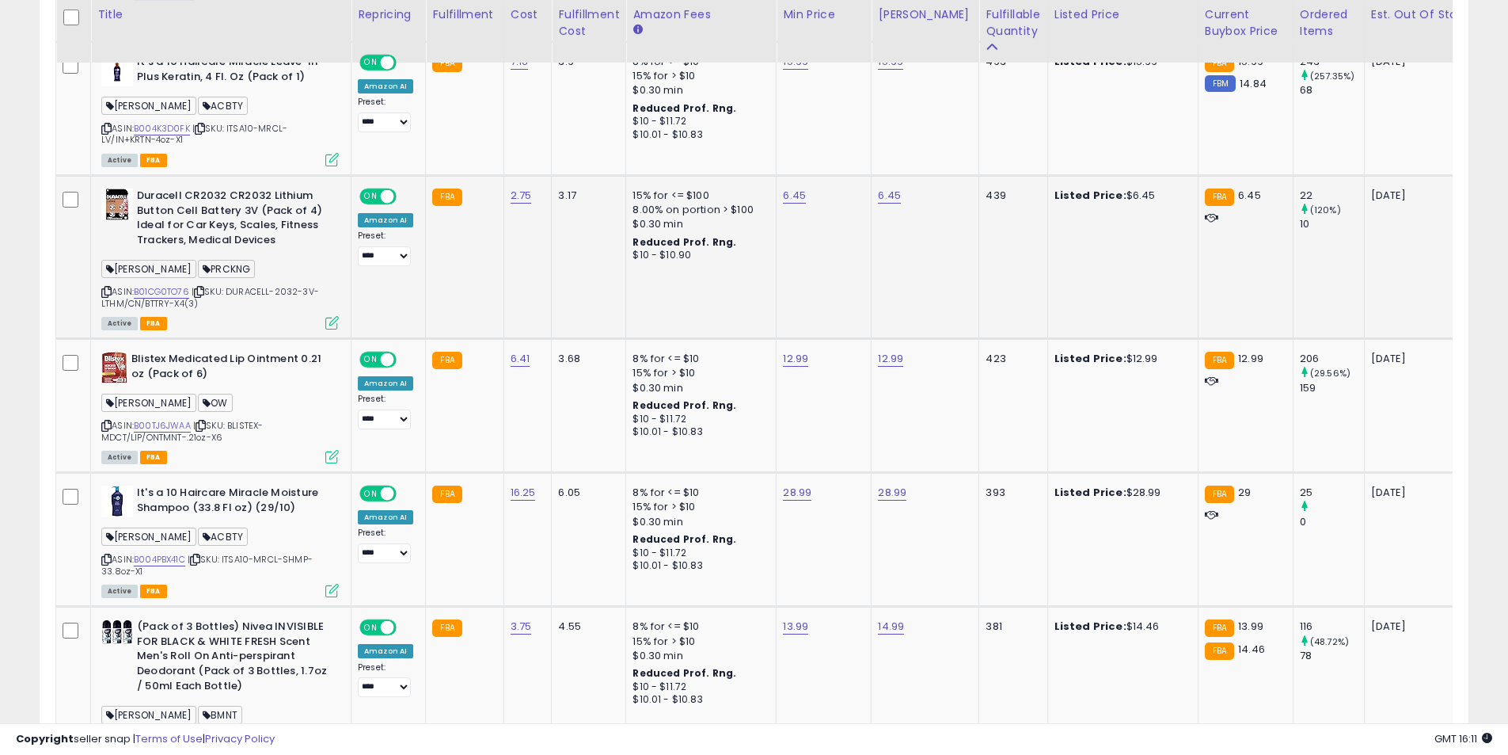
click at [329, 325] on icon at bounding box center [331, 322] width 13 height 13
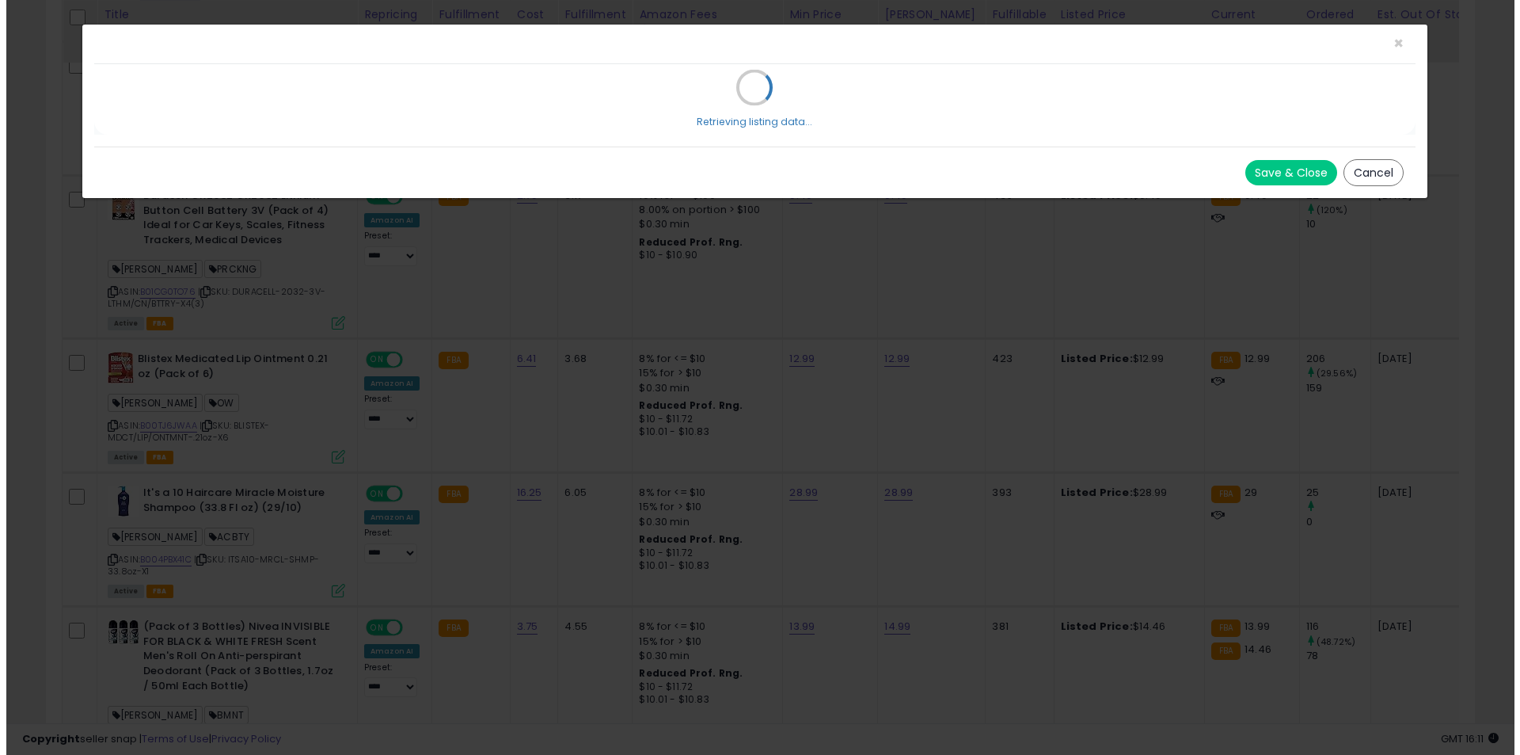
scroll to position [325, 836]
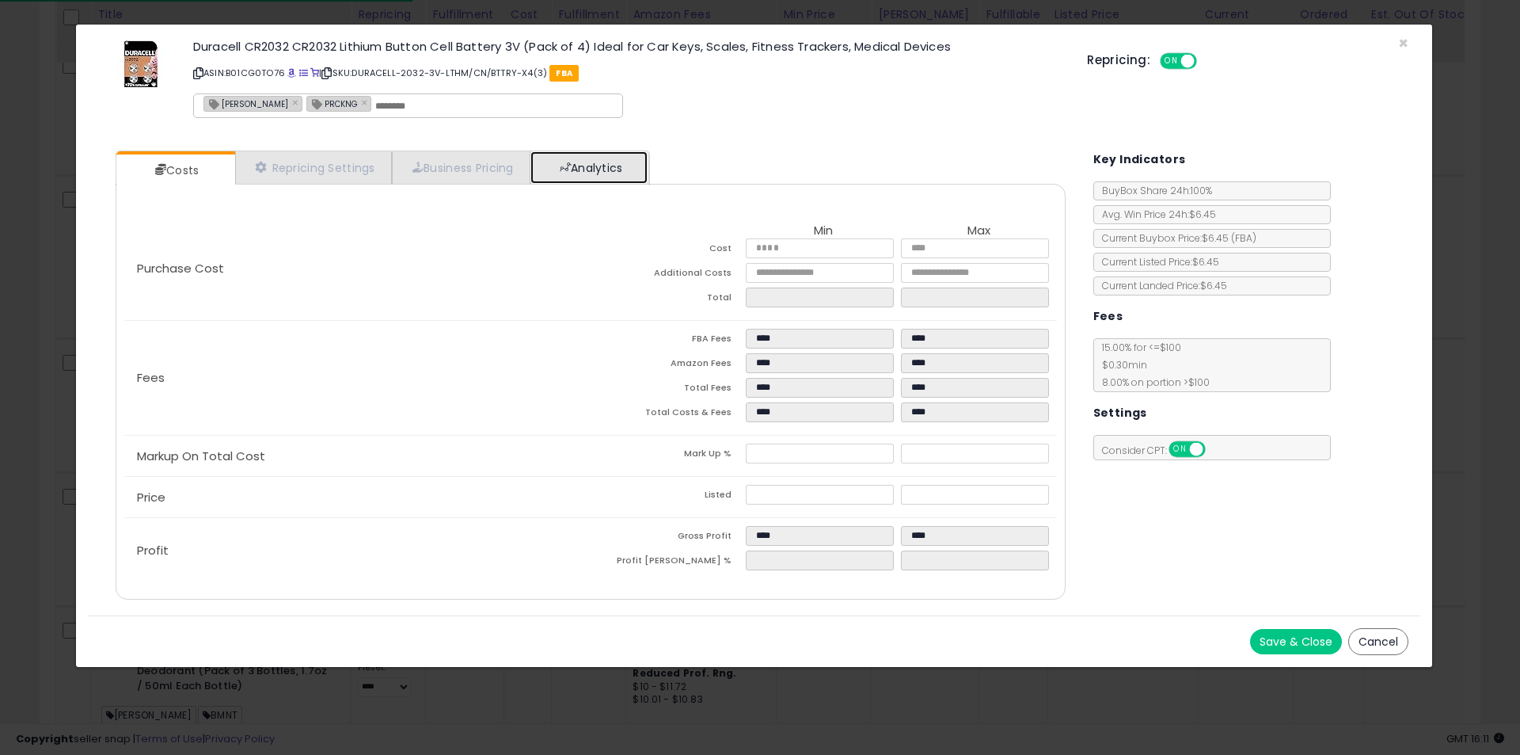
click at [599, 177] on link "Analytics" at bounding box center [588, 167] width 117 height 32
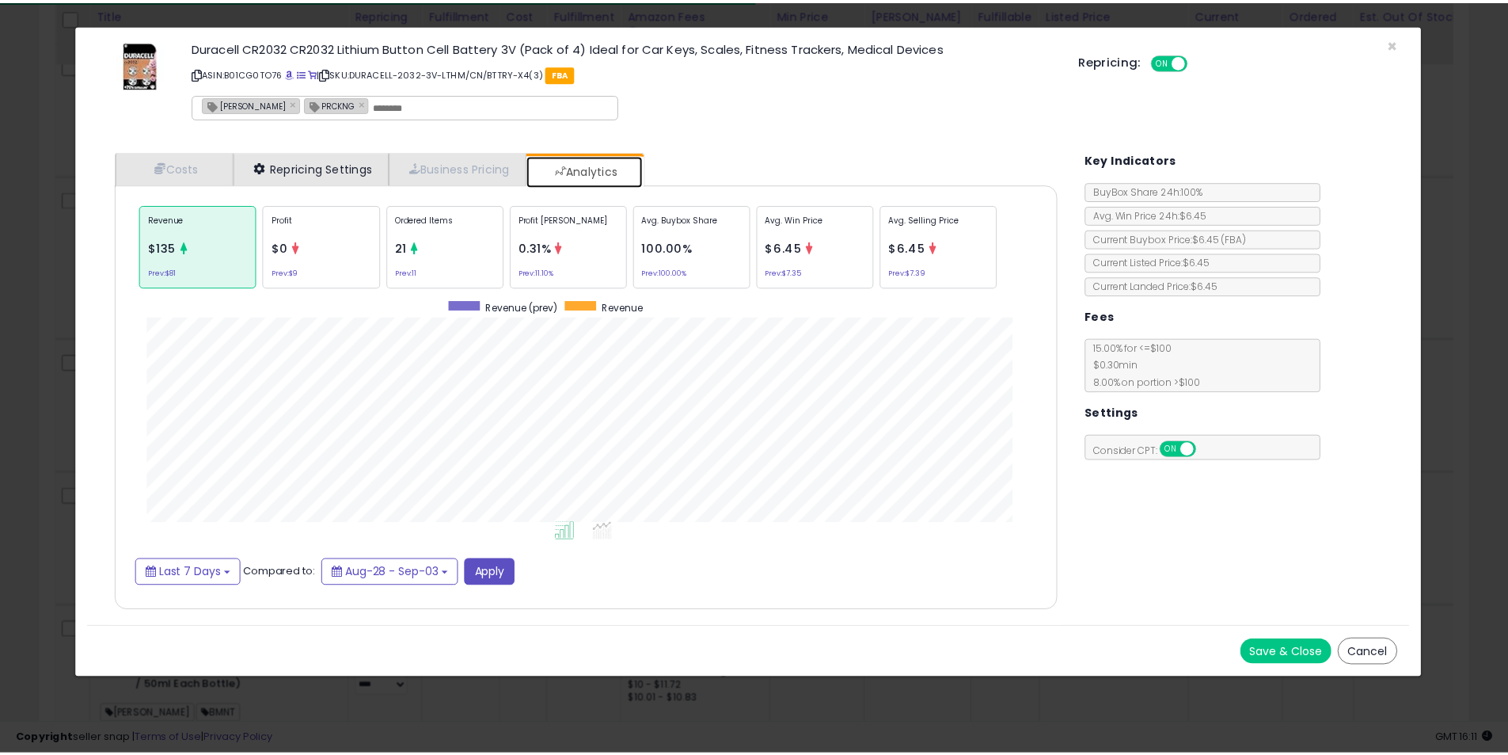
scroll to position [487, 982]
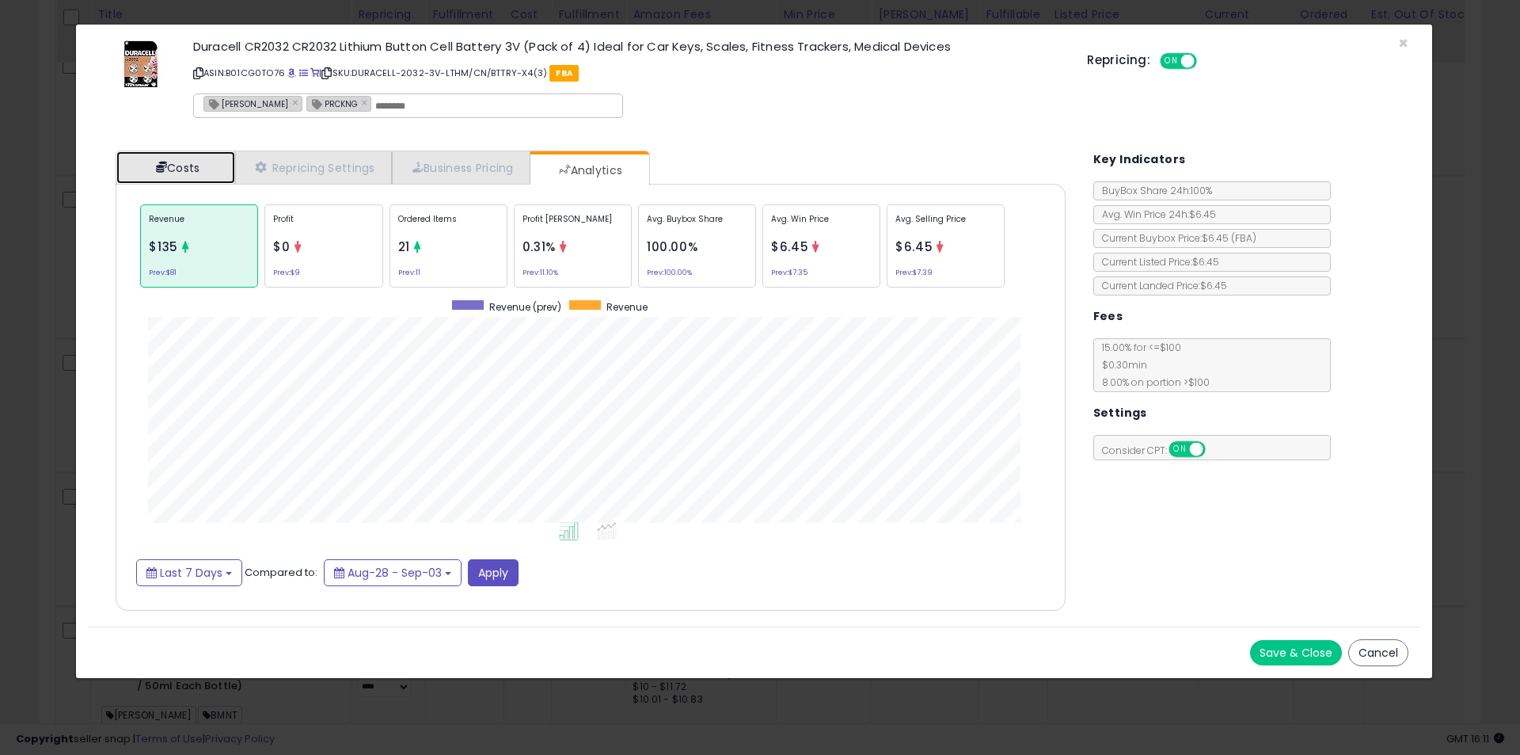
click at [161, 169] on span at bounding box center [161, 167] width 11 height 11
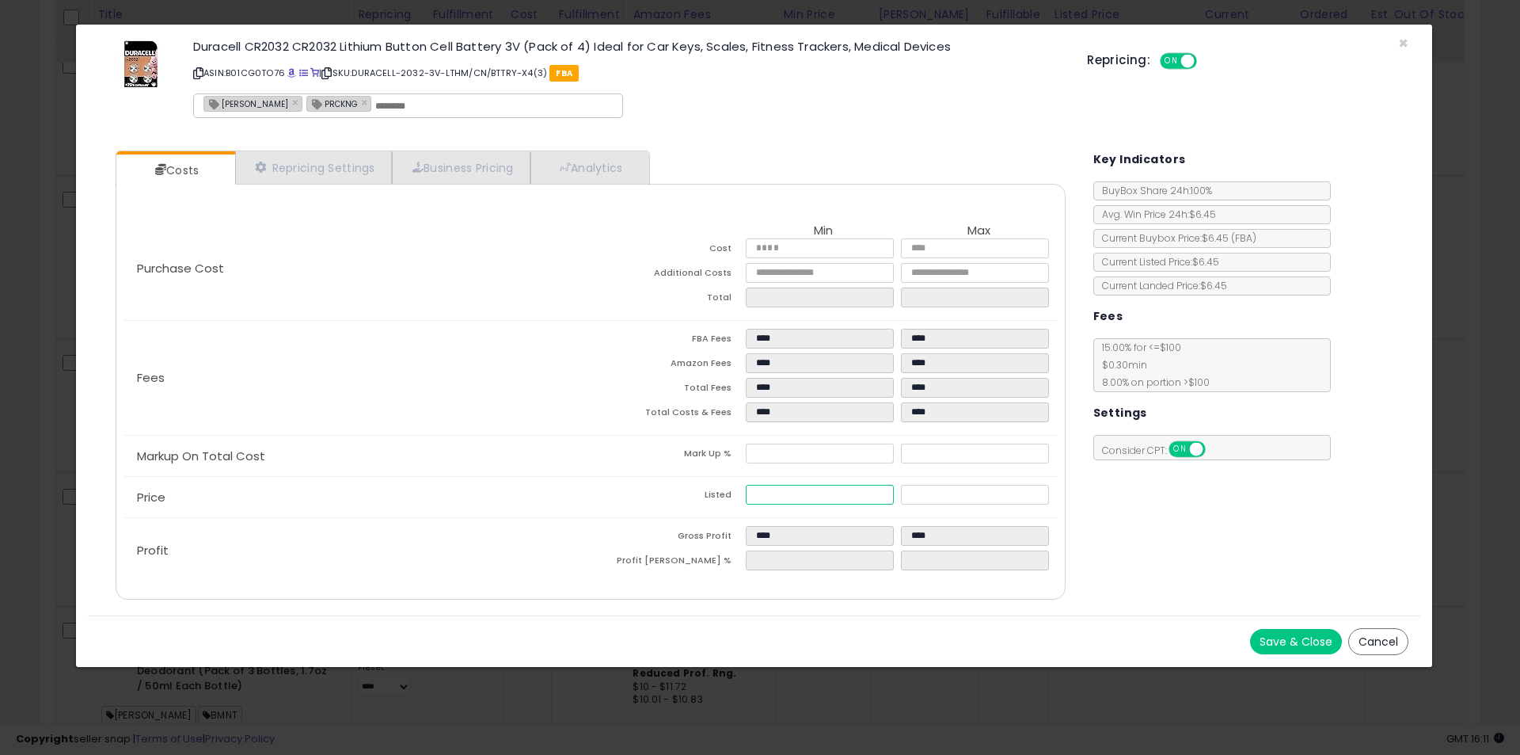
click at [785, 492] on input "****" at bounding box center [819, 495] width 147 height 20
click at [0, 431] on div "× Close Duracell CR2032 CR2032 Lithium Button Cell Battery 3V (Pack of 4) Ideal…" at bounding box center [760, 377] width 1520 height 755
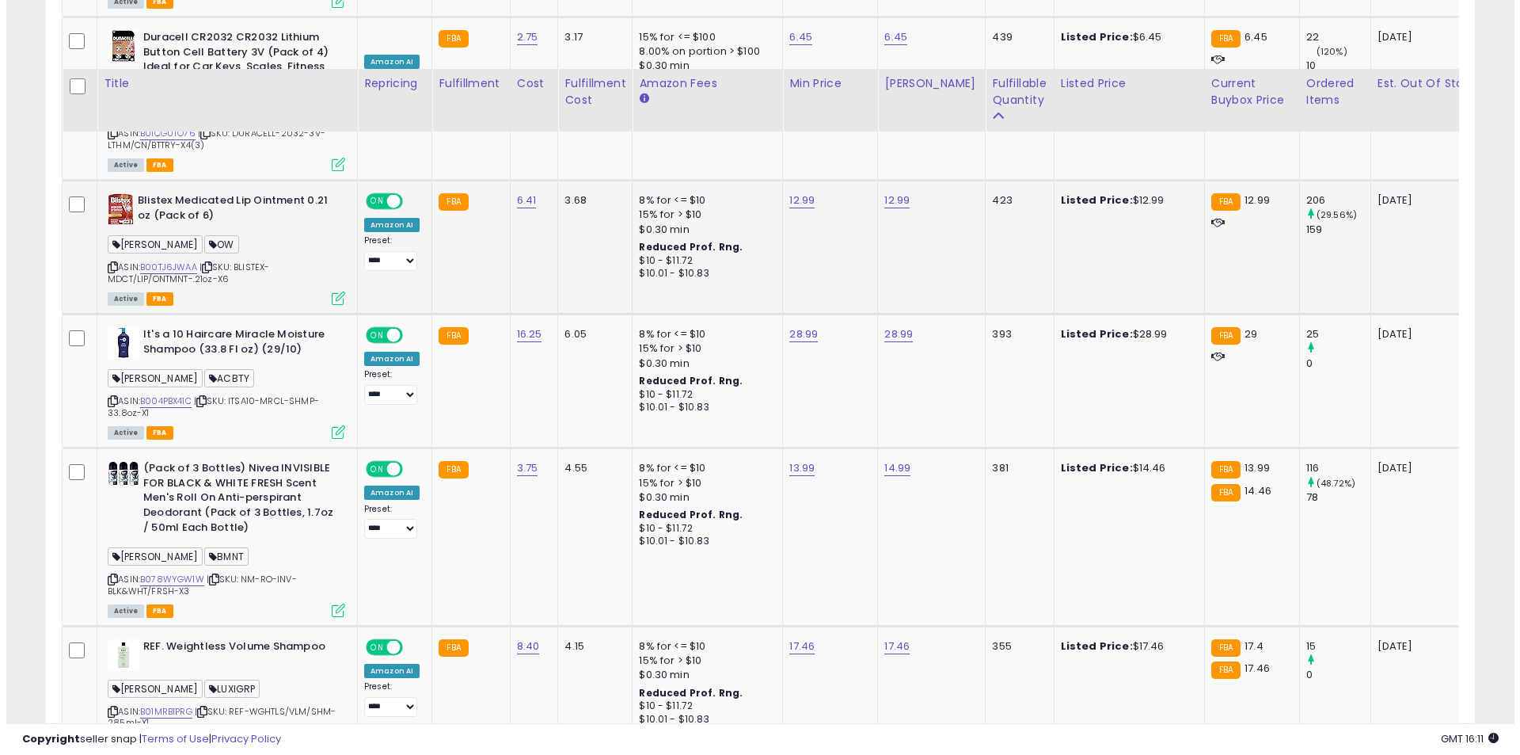
scroll to position [2270, 0]
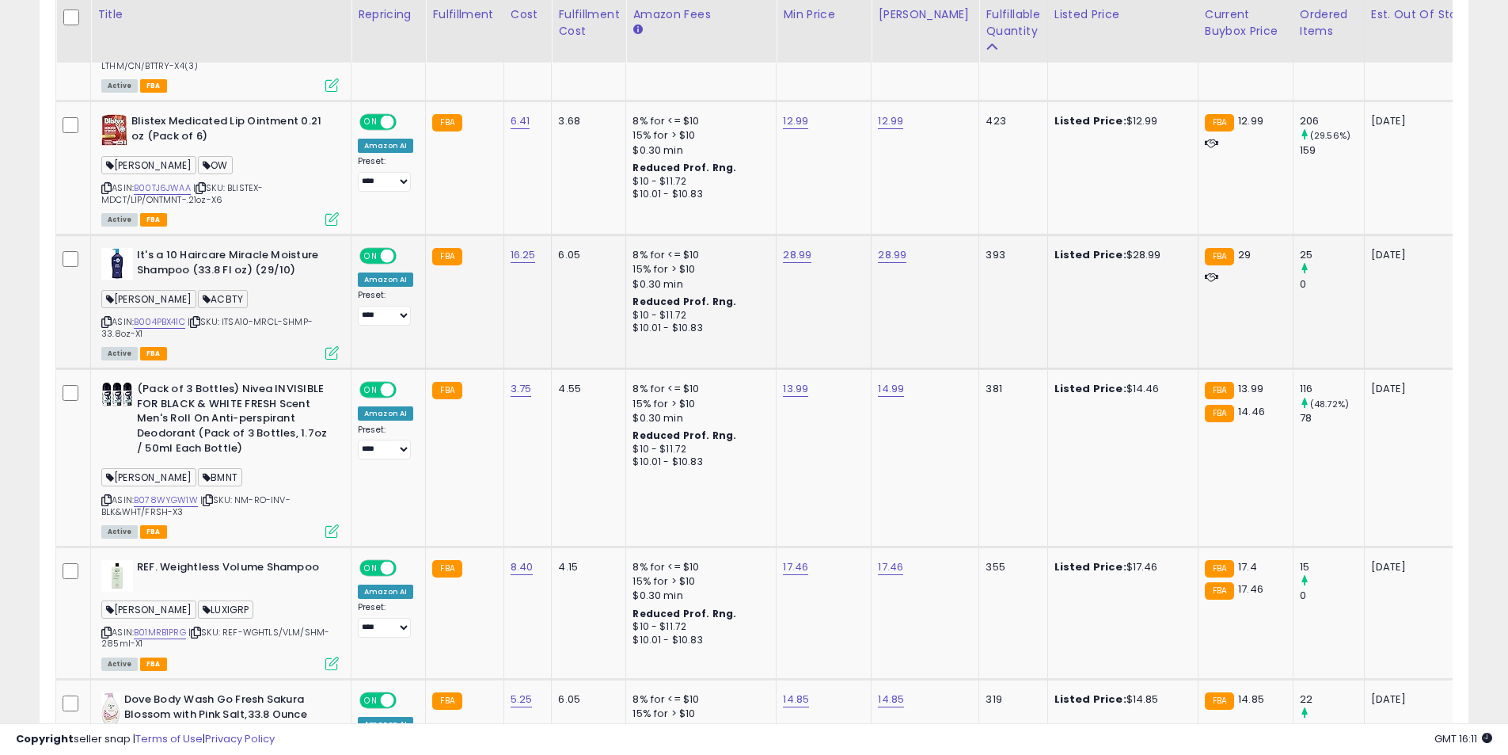
click at [329, 351] on icon at bounding box center [331, 352] width 13 height 13
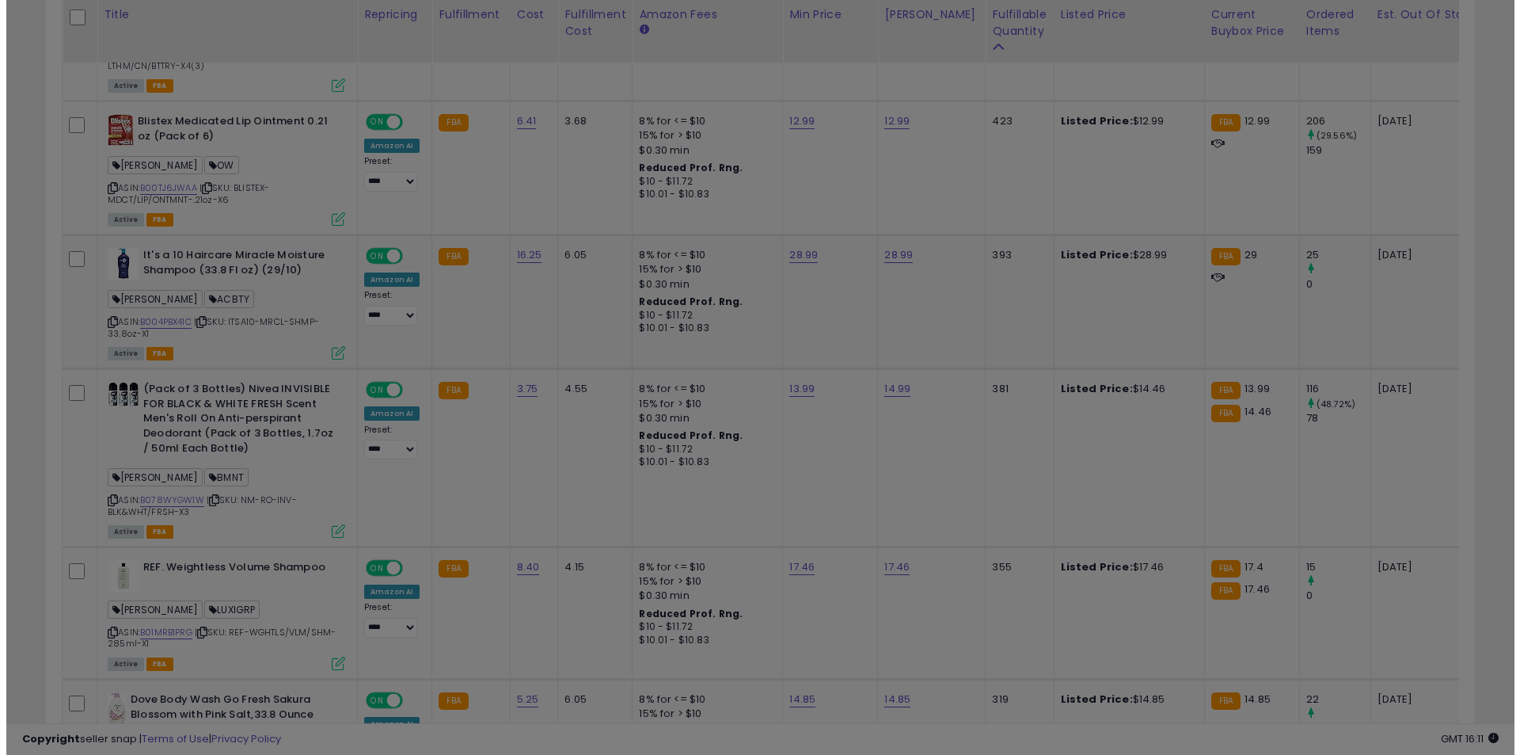
scroll to position [325, 836]
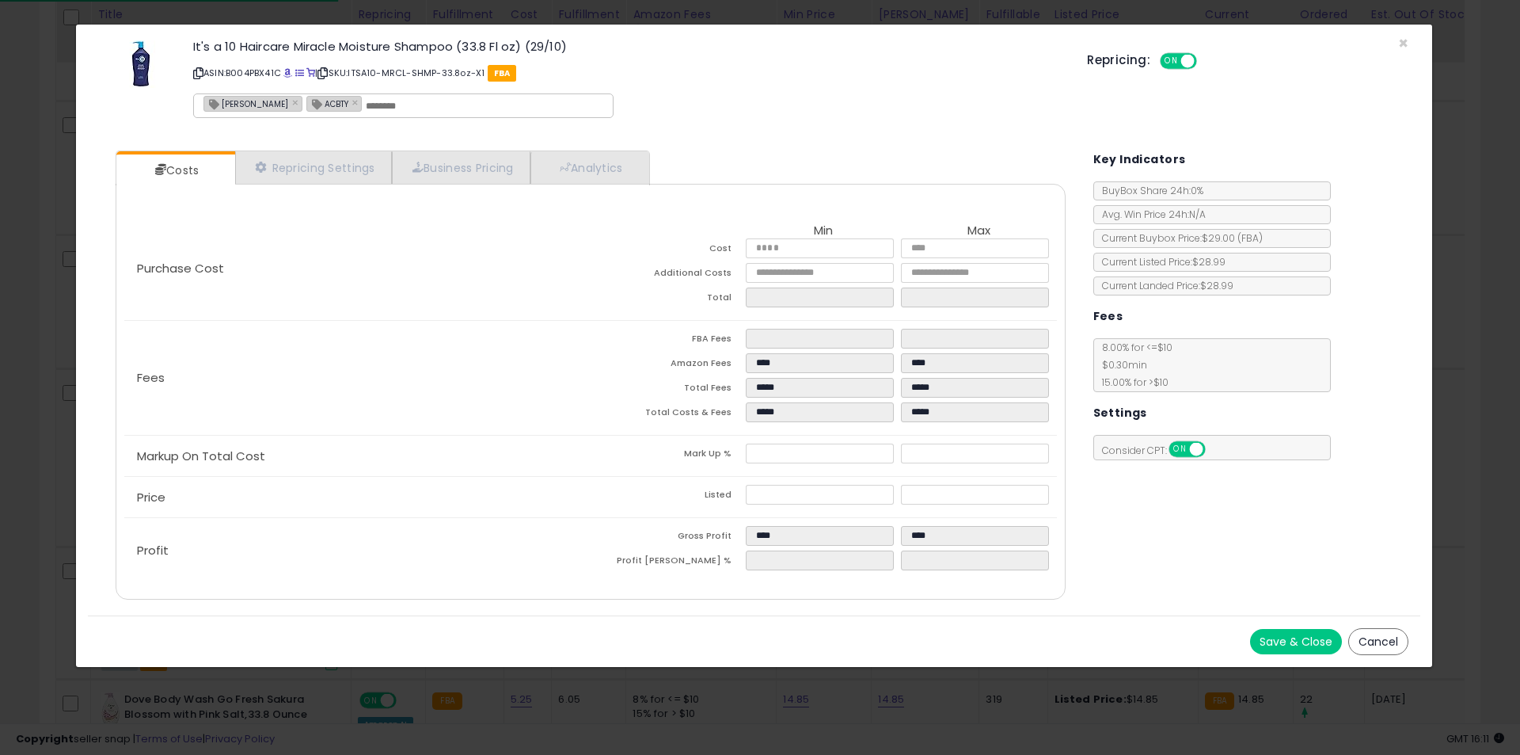
click at [610, 187] on div "Purchase Cost Min Max Cost ***** ***** Additional Costs **** **** Total Fees" at bounding box center [590, 392] width 949 height 416
click at [610, 178] on link "Analytics" at bounding box center [588, 167] width 117 height 32
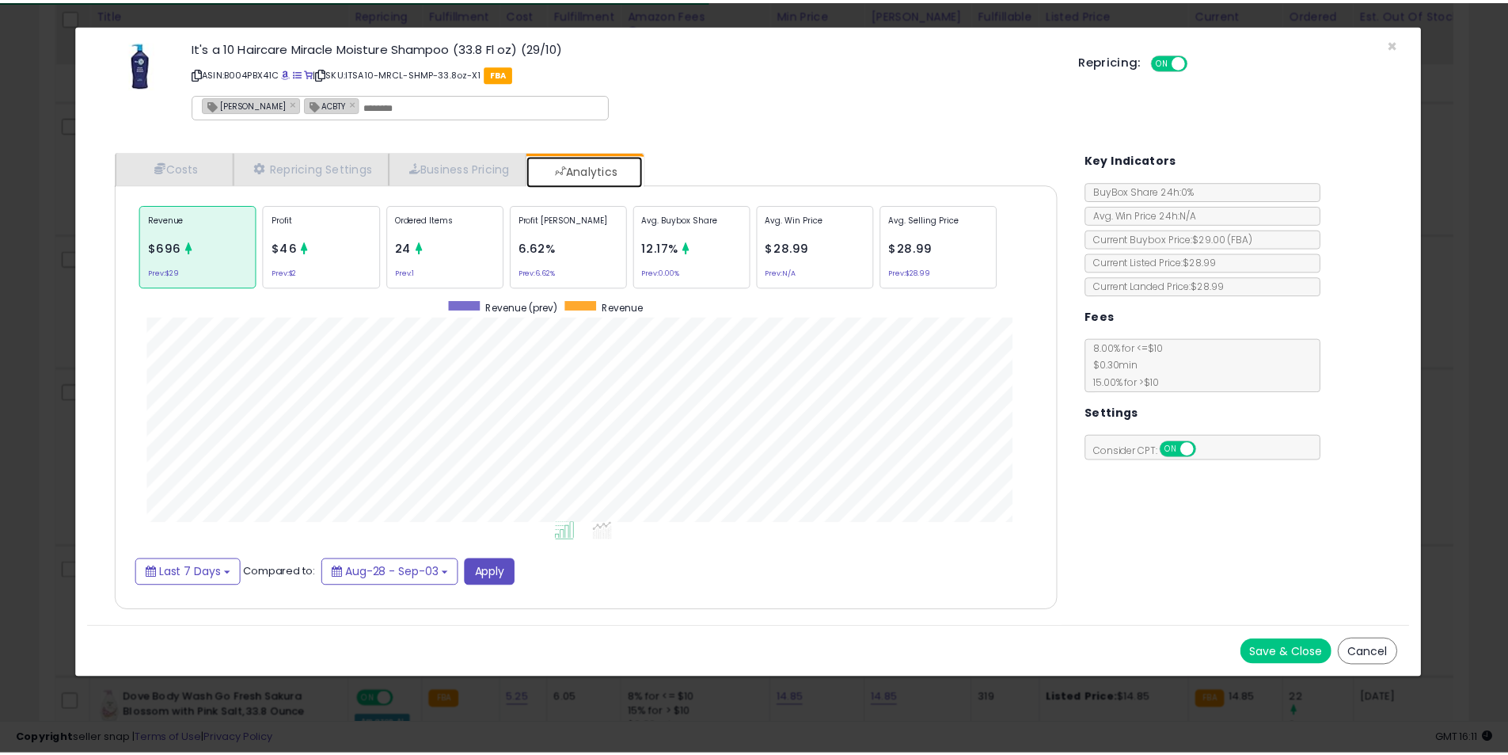
scroll to position [487, 982]
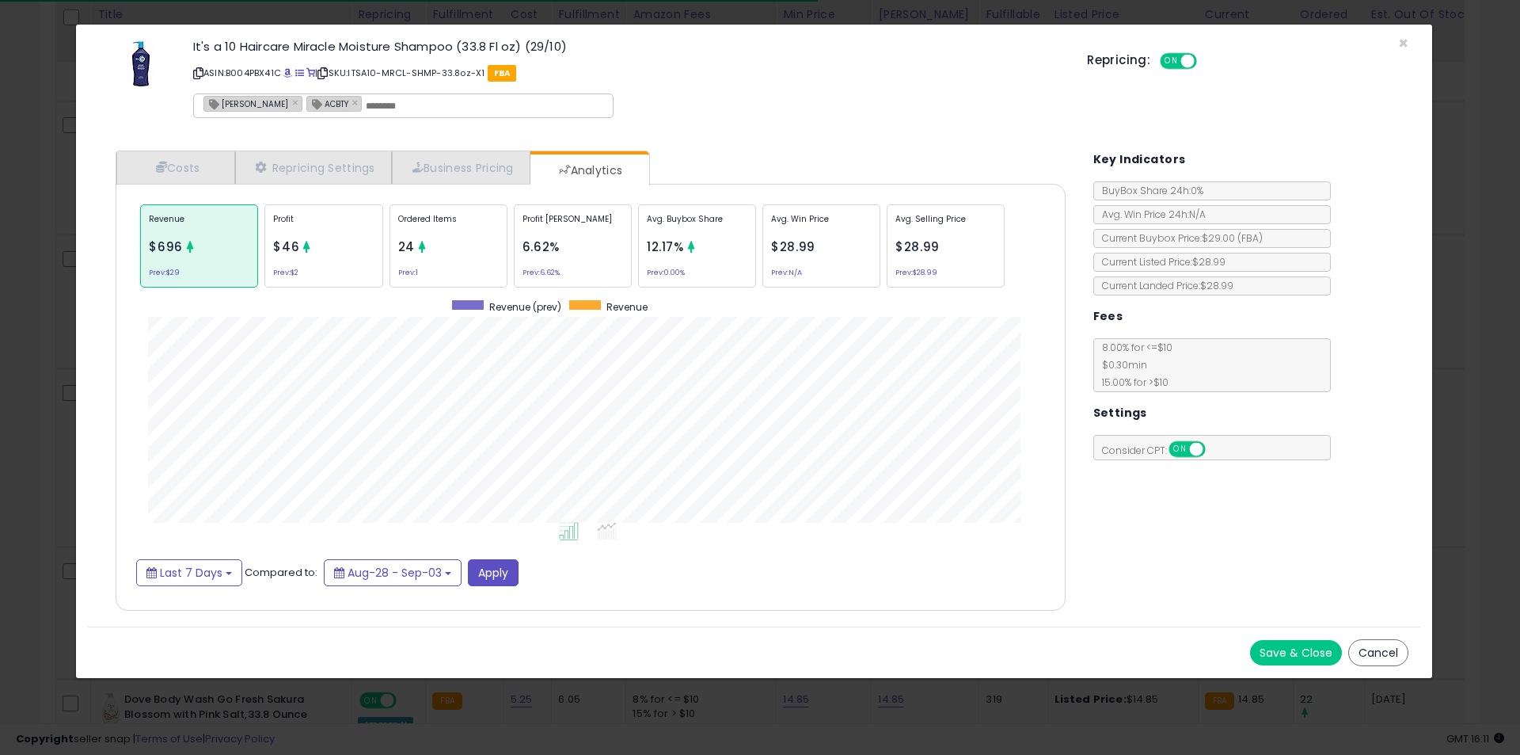
click at [31, 375] on div "× Close It's a 10 Haircare Miracle Moisture Shampoo (33.8 Fl oz) (29/10) ASIN: …" at bounding box center [760, 377] width 1520 height 755
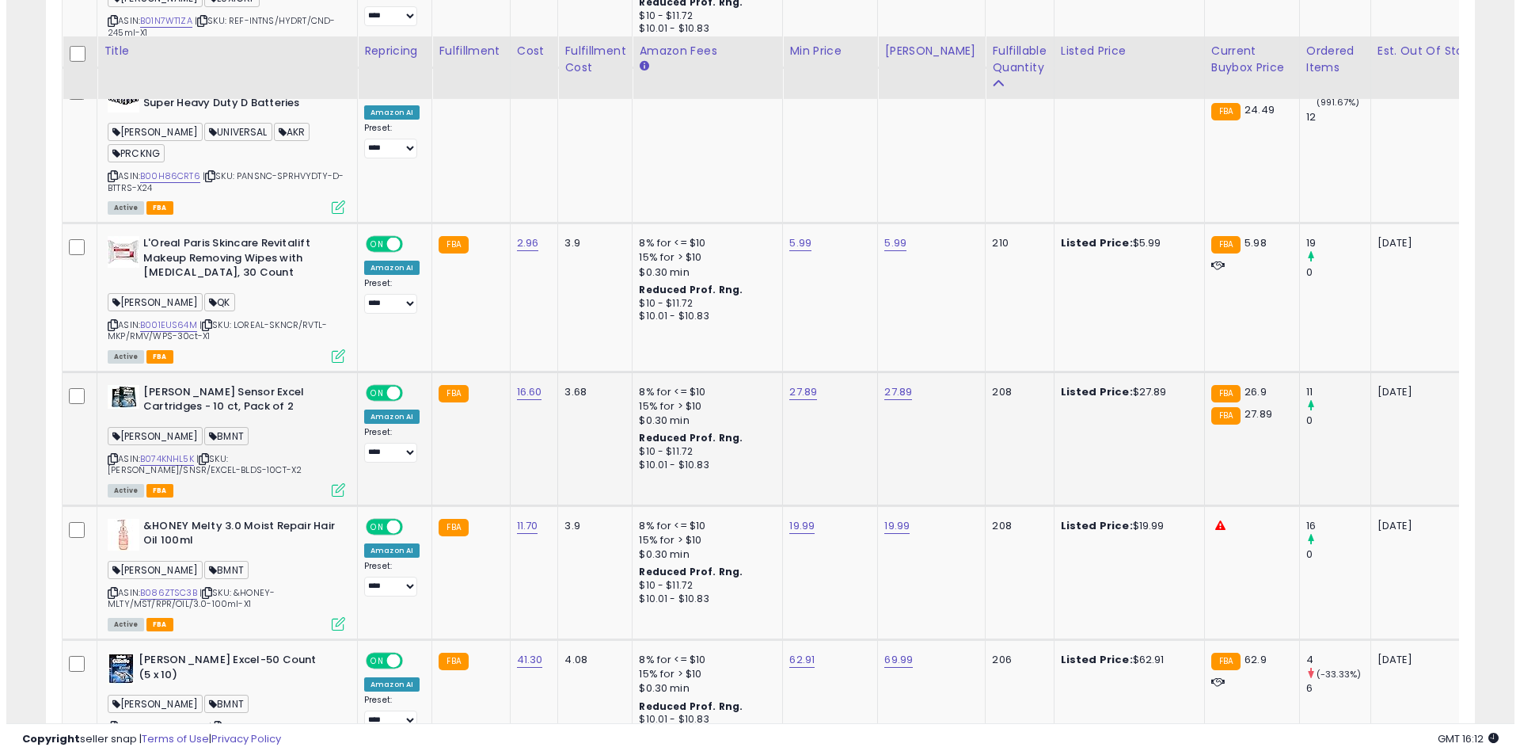
scroll to position [4170, 0]
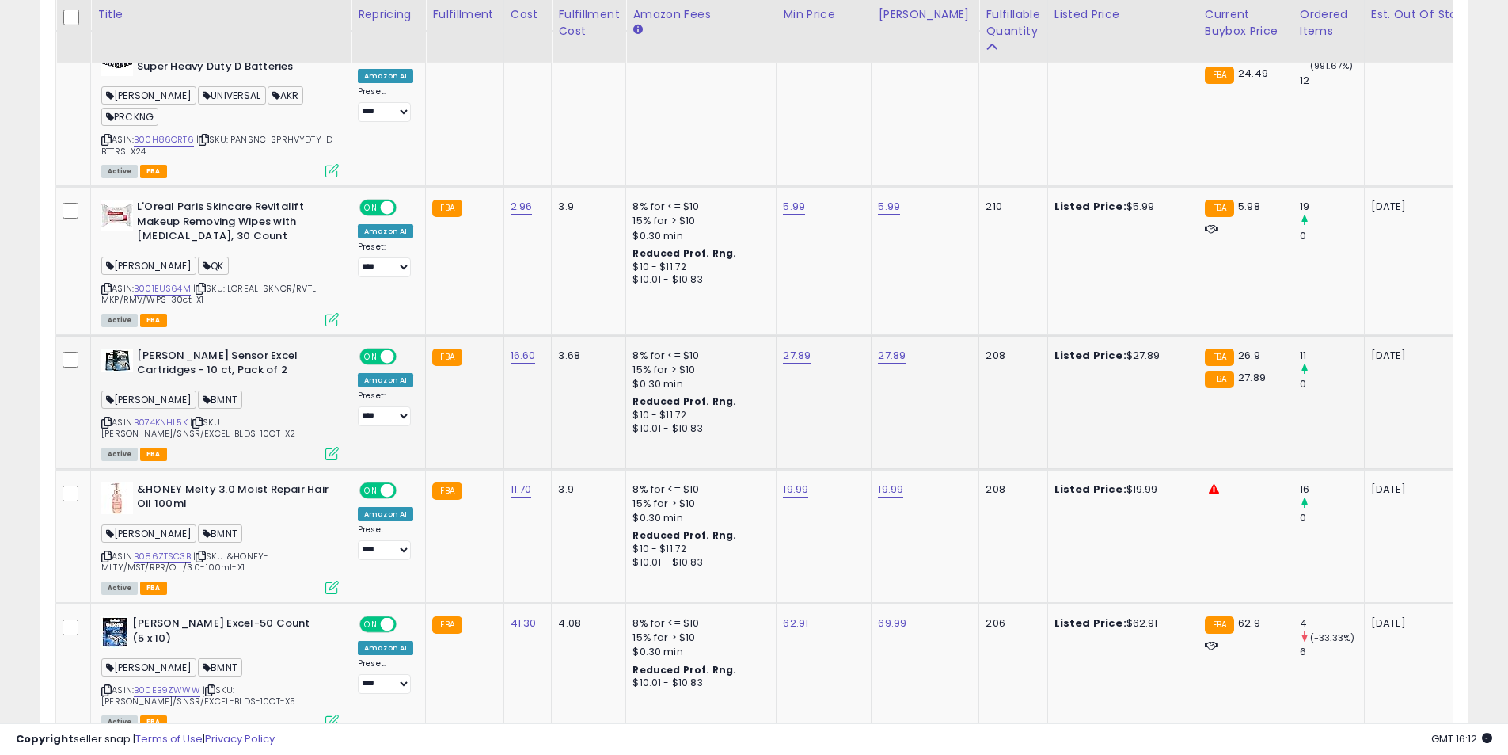
click at [331, 447] on icon at bounding box center [331, 453] width 13 height 13
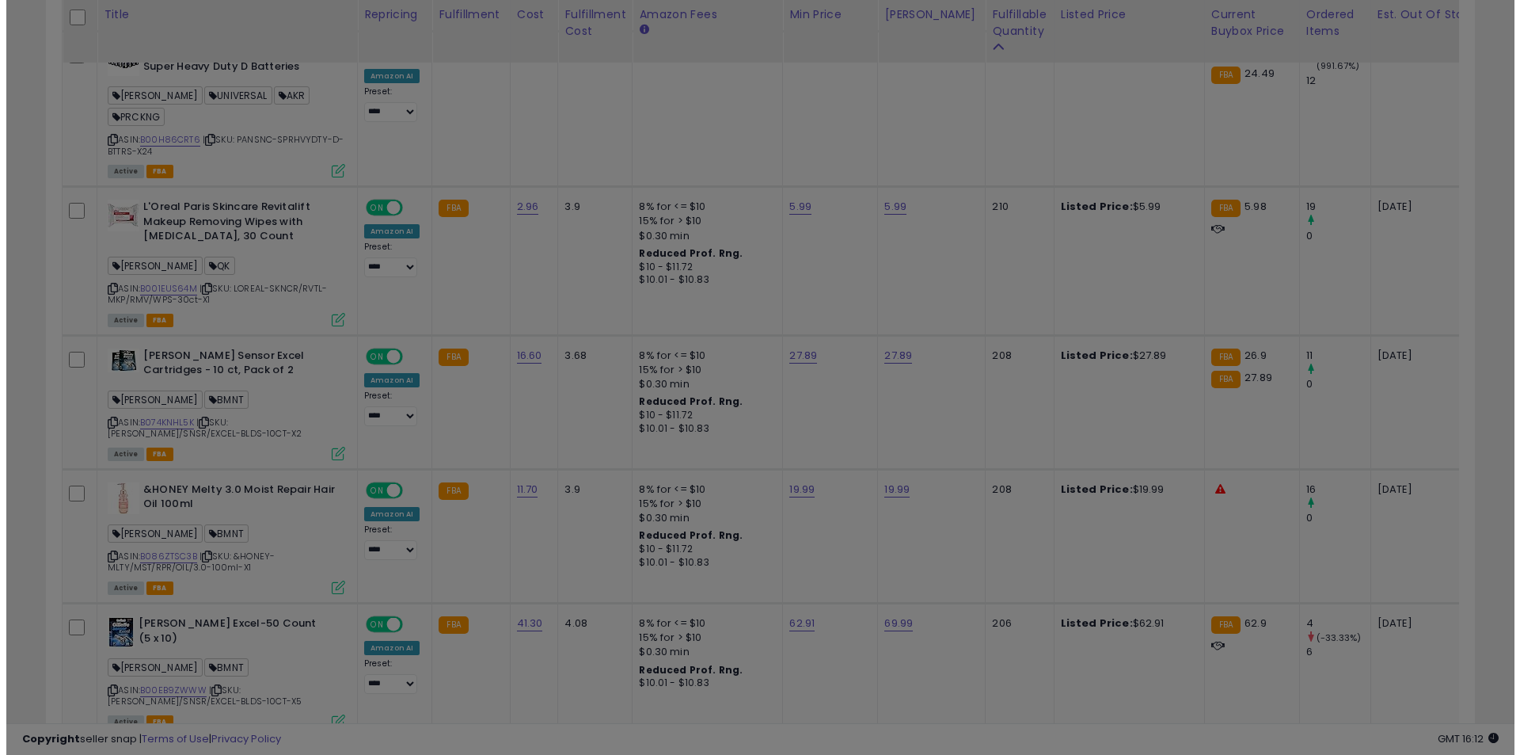
scroll to position [325, 836]
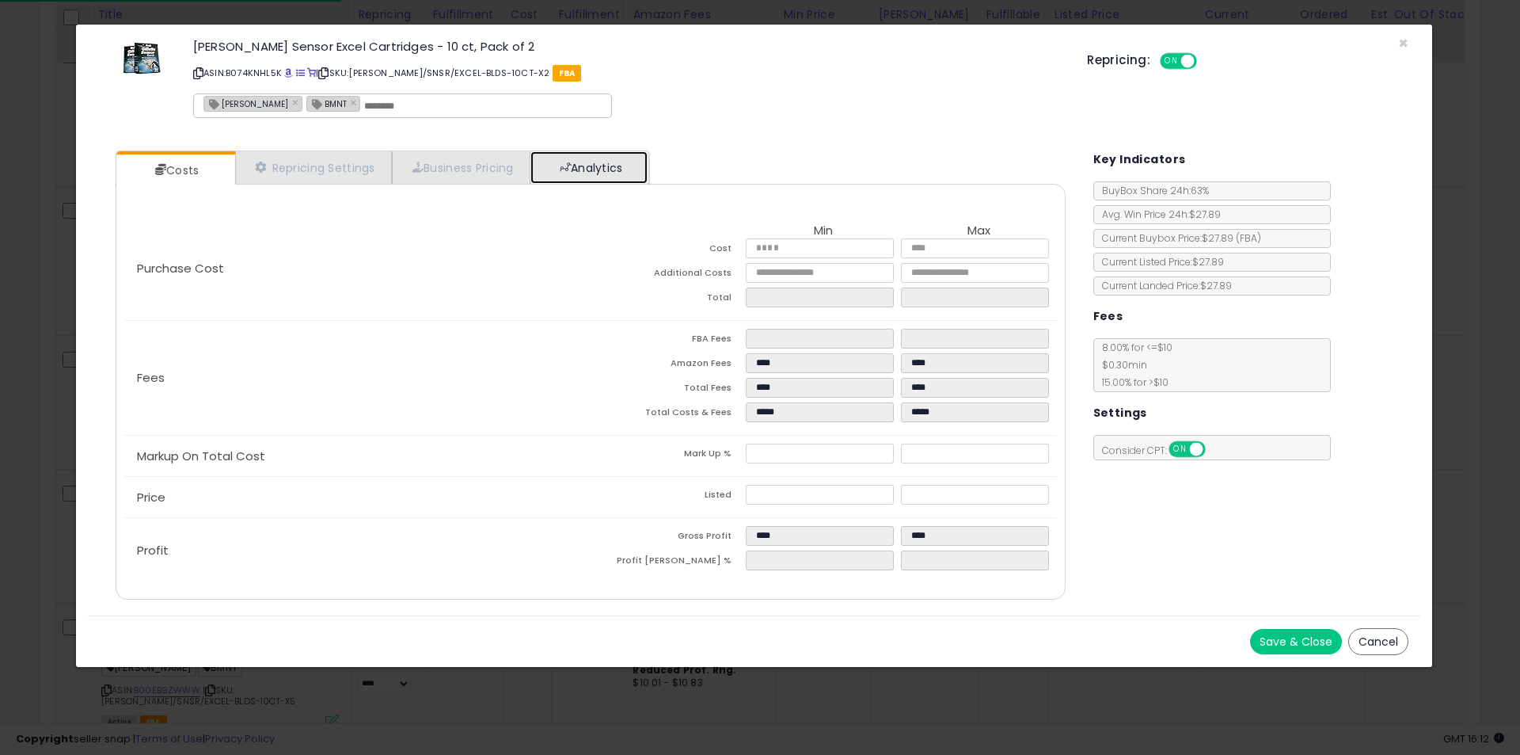
click at [582, 172] on link "Analytics" at bounding box center [588, 167] width 117 height 32
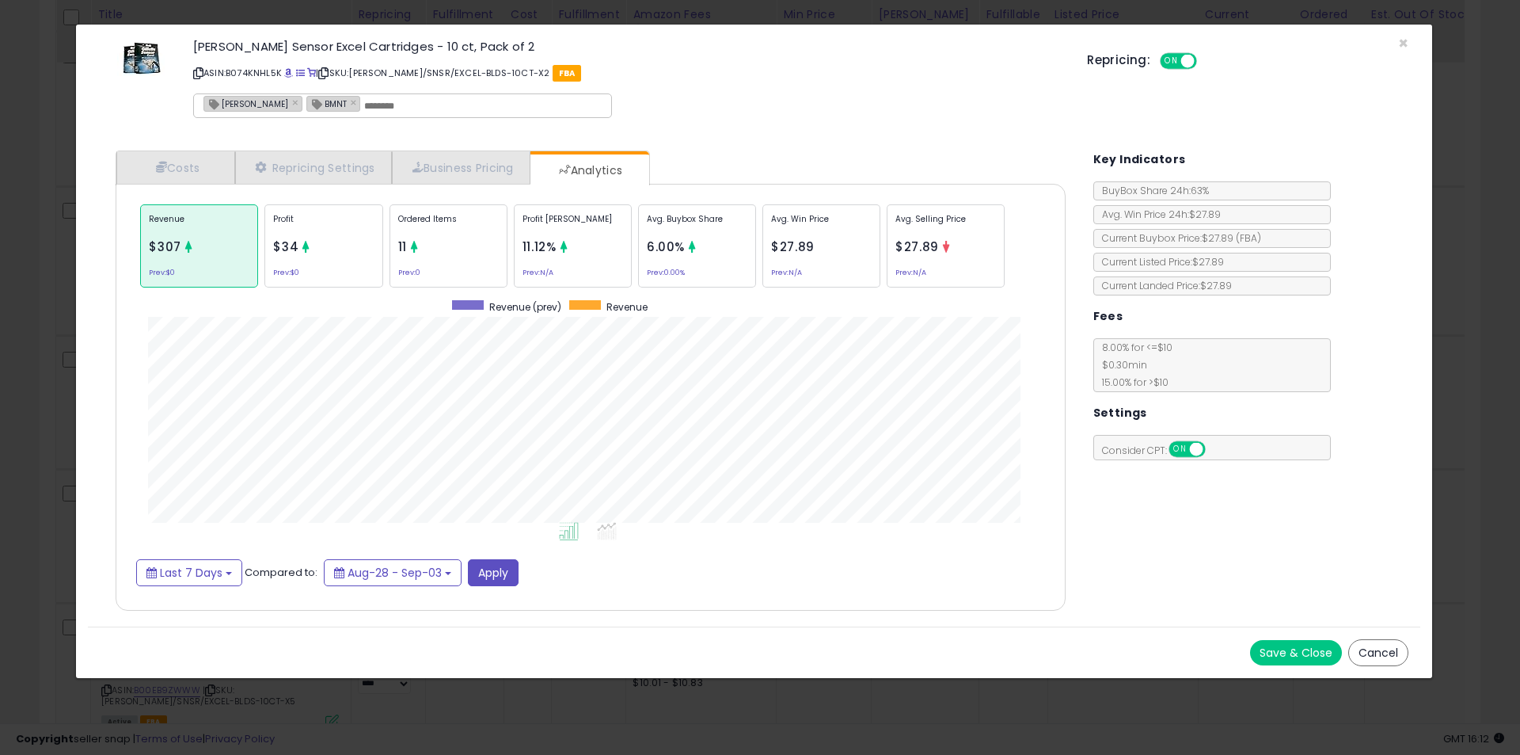
scroll to position [487, 982]
click at [477, 239] on div "Ordered Items 11 Prev: 0" at bounding box center [449, 245] width 118 height 83
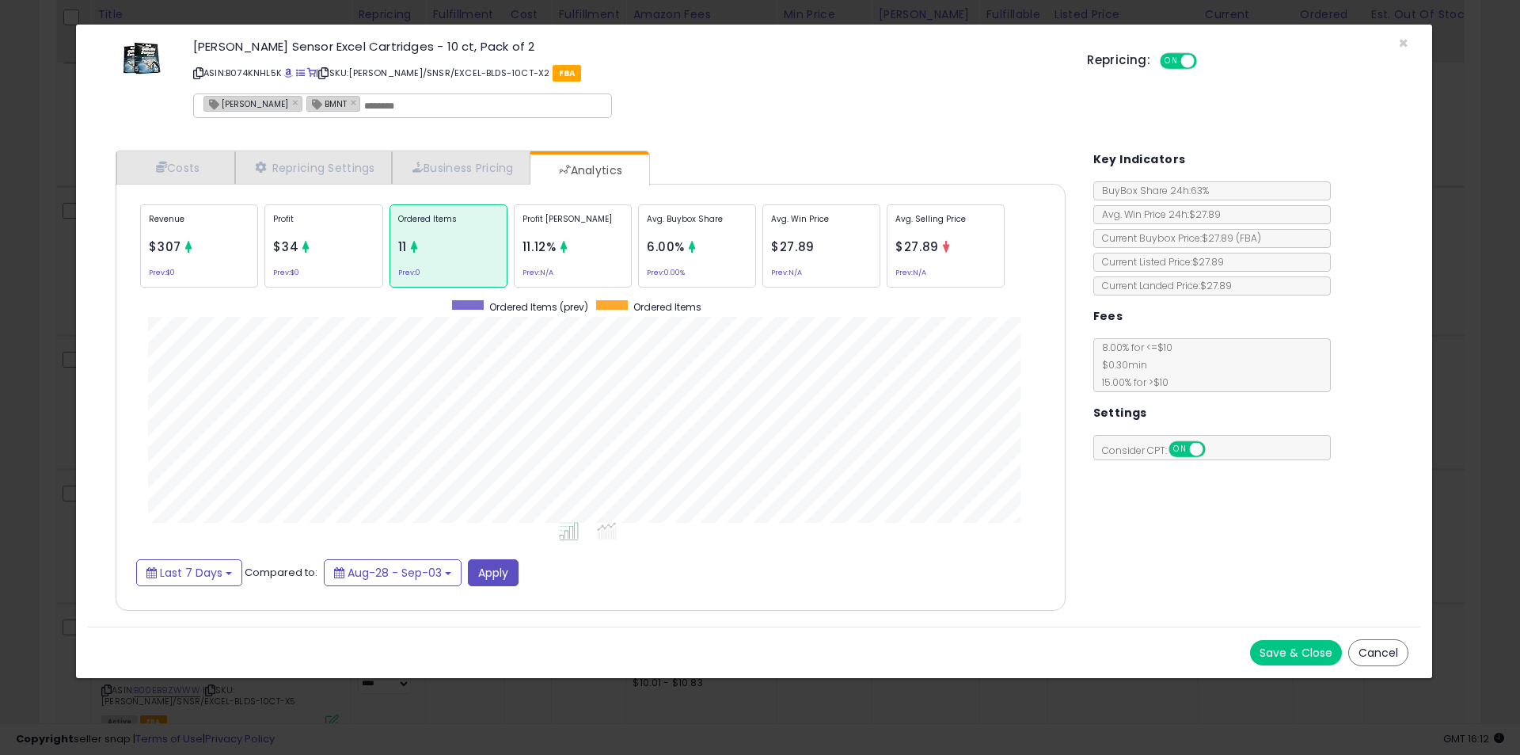
click at [68, 393] on div "× Close [PERSON_NAME] Sensor Excel Cartridges - 10 ct, Pack of 2 ASIN: B074KNHL…" at bounding box center [760, 377] width 1520 height 755
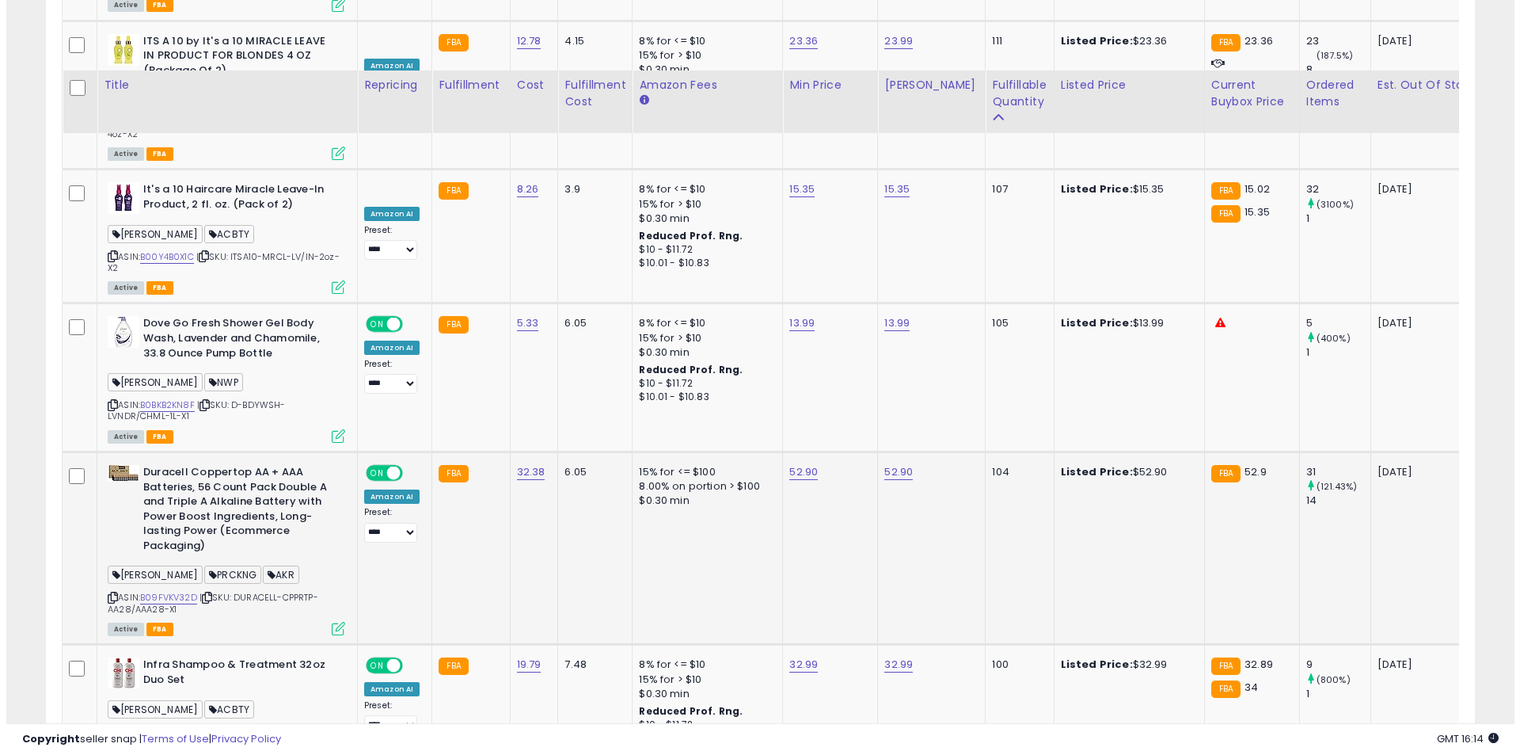
scroll to position [6546, 0]
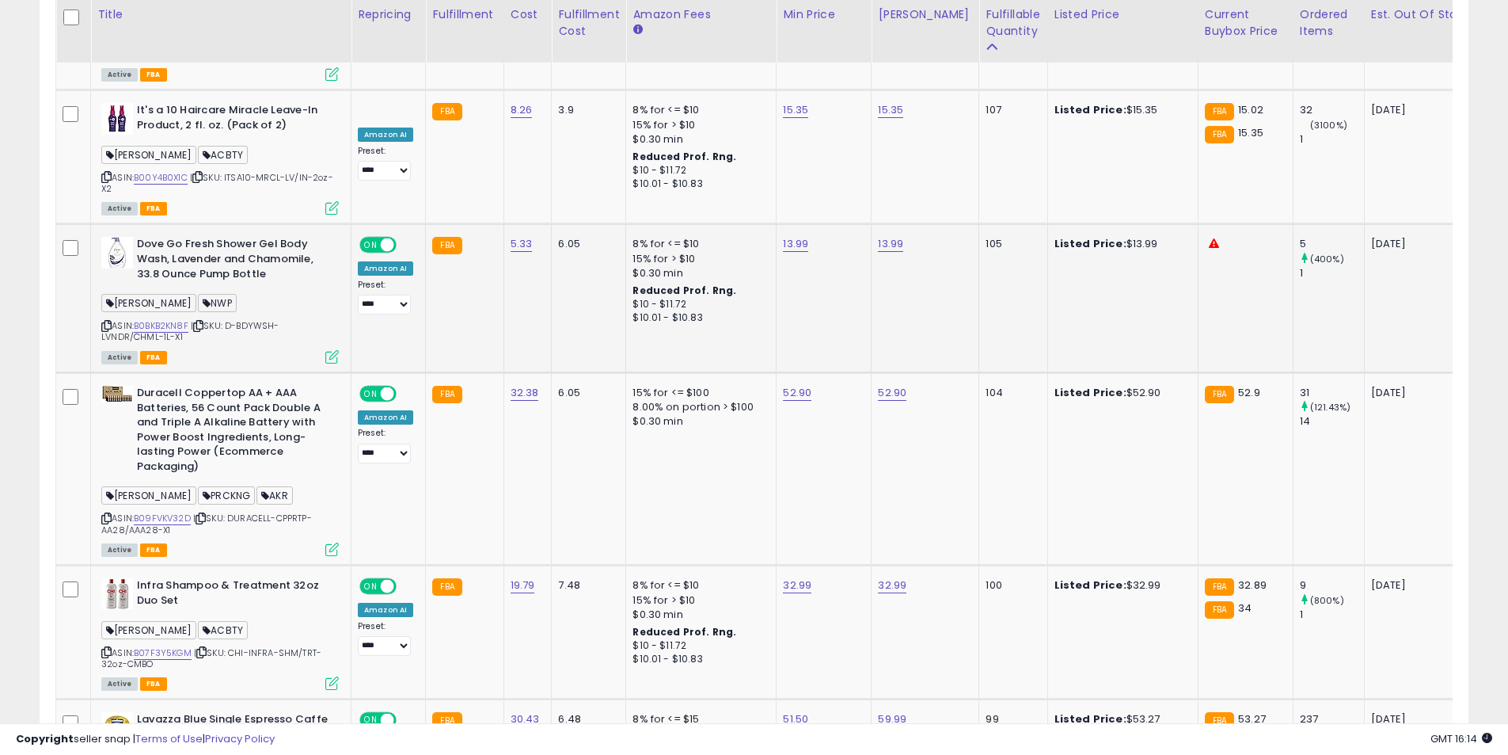
click at [336, 350] on icon at bounding box center [331, 356] width 13 height 13
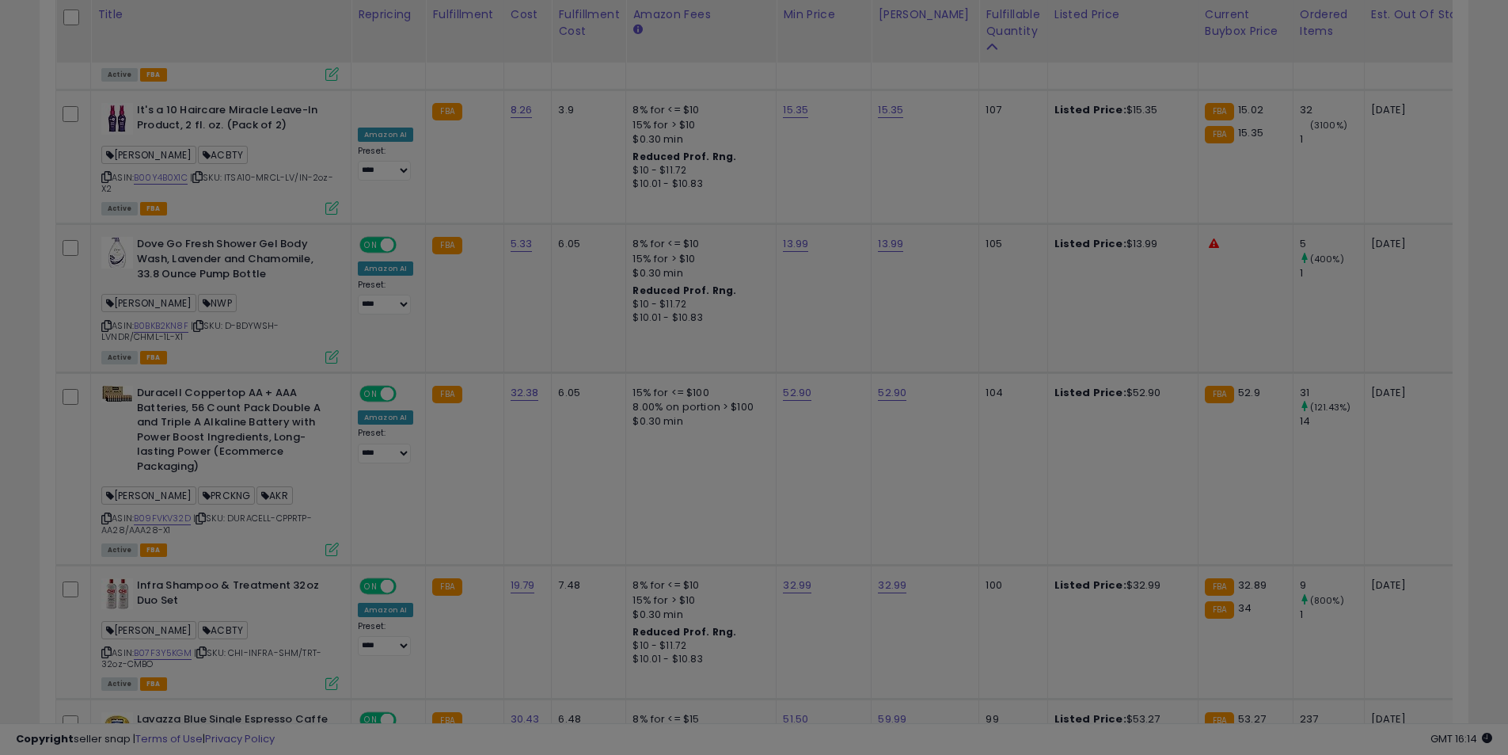
scroll to position [325, 836]
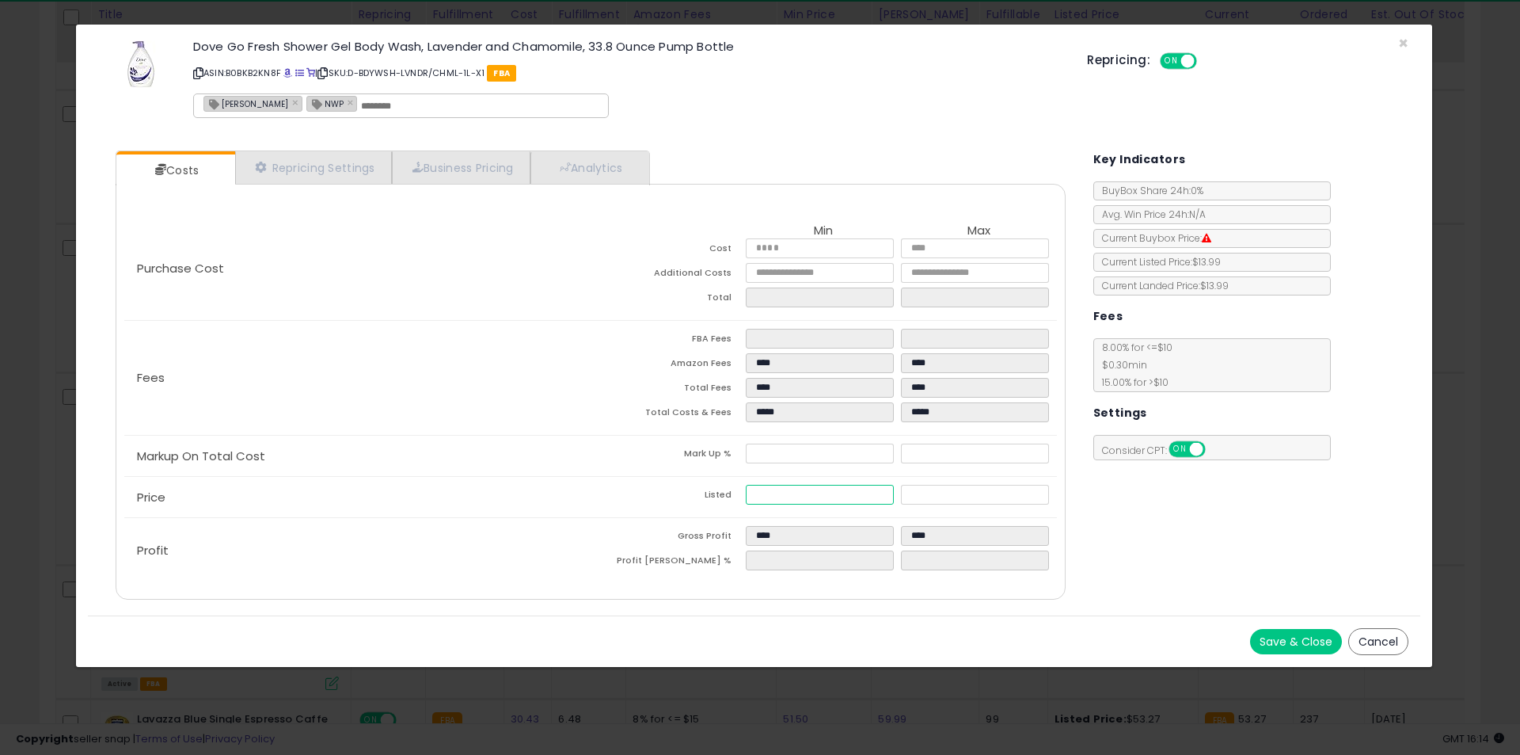
click at [775, 494] on input "*****" at bounding box center [819, 495] width 147 height 20
click at [79, 347] on div "× Close Dove Go Fresh Shower Gel Body Wash, Lavender and Chamomile, 33.8 Ounce …" at bounding box center [754, 346] width 1358 height 644
click at [65, 347] on div "× Close Dove Go Fresh Shower Gel Body Wash, Lavender and Chamomile, 33.8 Ounce …" at bounding box center [760, 377] width 1520 height 755
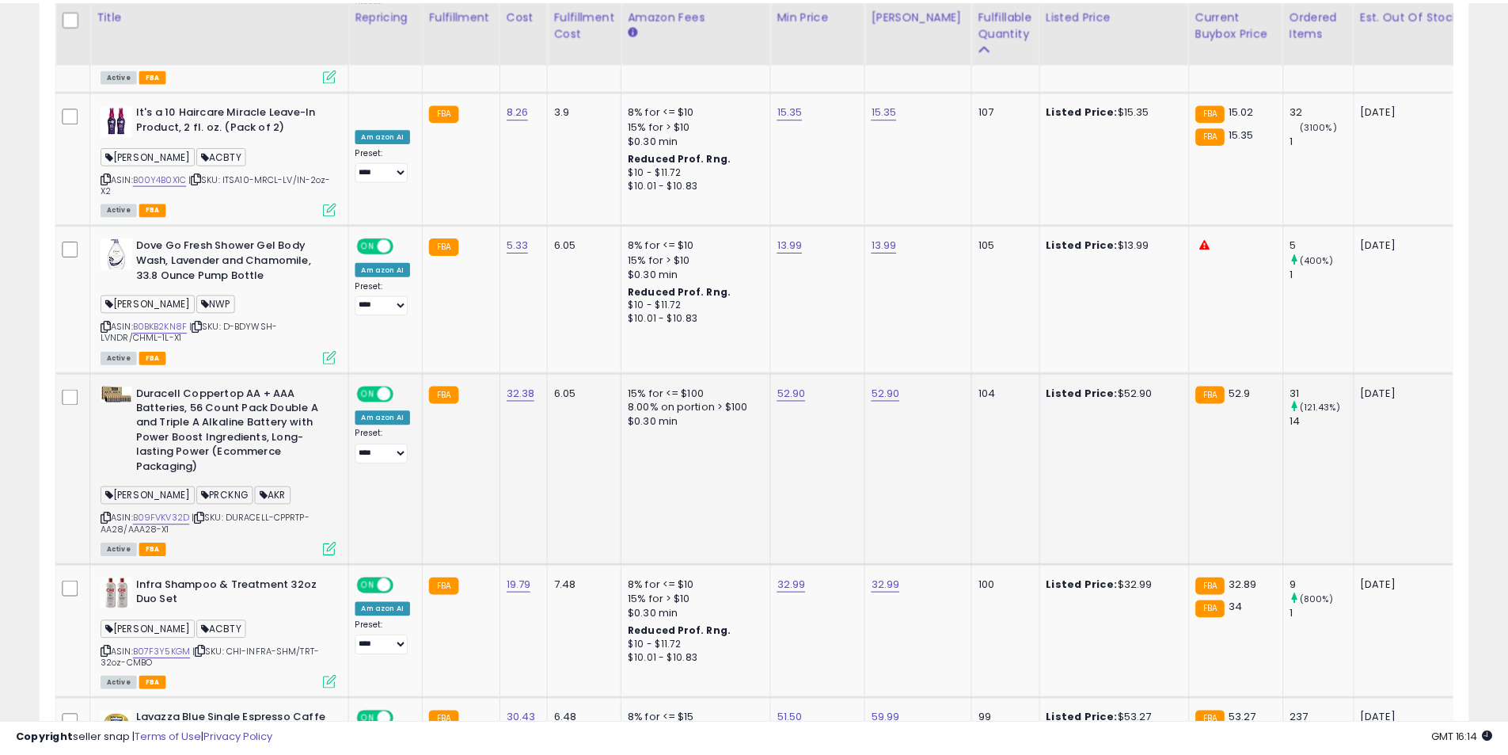
scroll to position [791466, 790961]
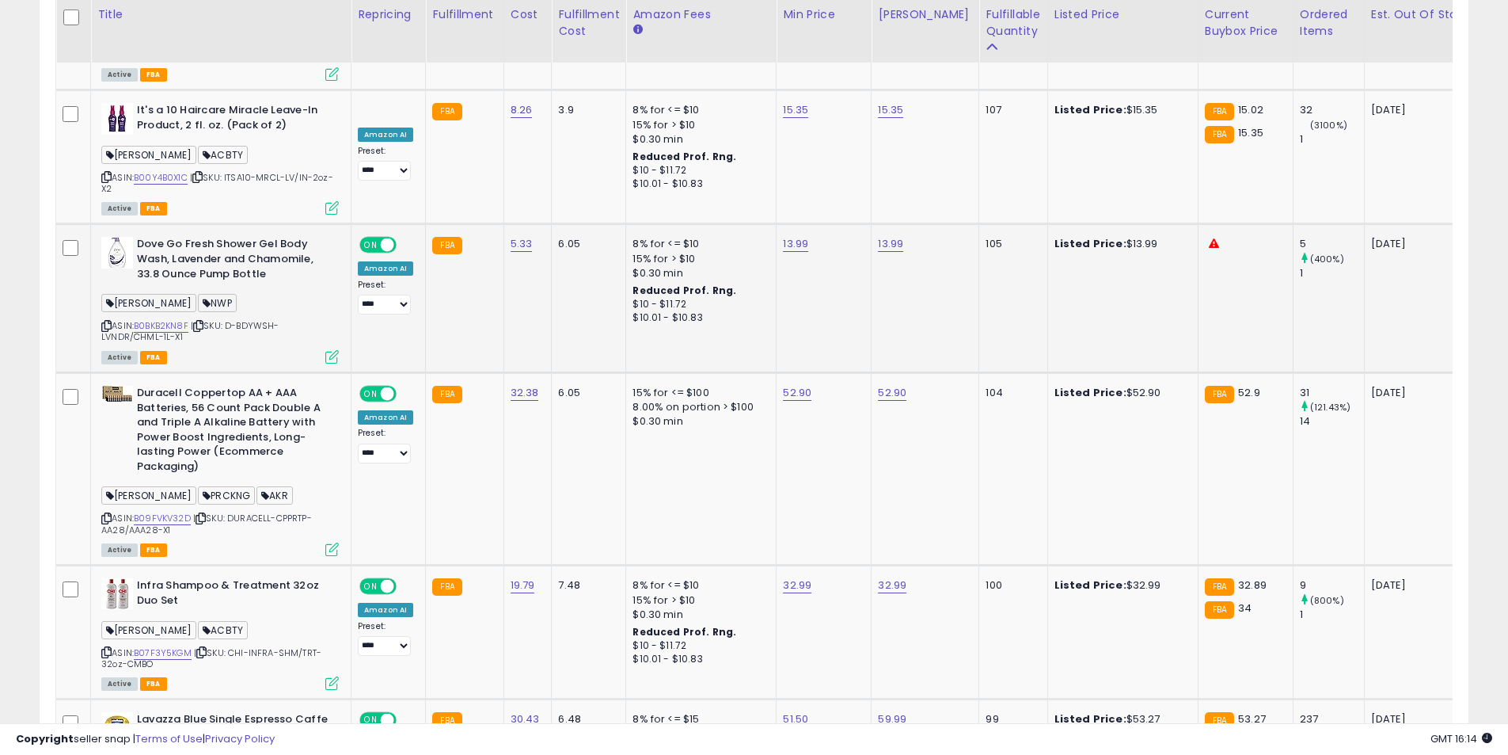
click at [152, 237] on div "ASIN: B0BKB2KN8F | SKU: D-BDYWSH-LVNDR/CHML-1L-X1 Active FBA" at bounding box center [220, 299] width 238 height 125
click at [158, 319] on link "B0BKB2KN8F" at bounding box center [161, 325] width 55 height 13
